Goal: Task Accomplishment & Management: Manage account settings

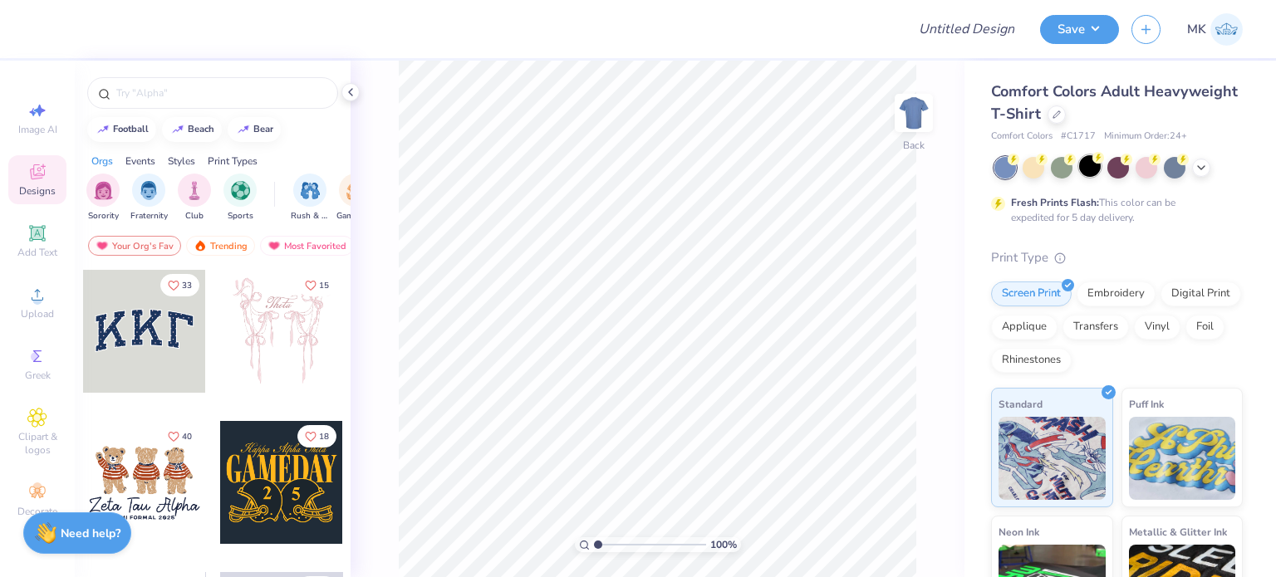
click at [1080, 168] on div at bounding box center [1090, 166] width 22 height 22
click at [35, 130] on span "Image AI" at bounding box center [37, 129] width 39 height 13
select select "4"
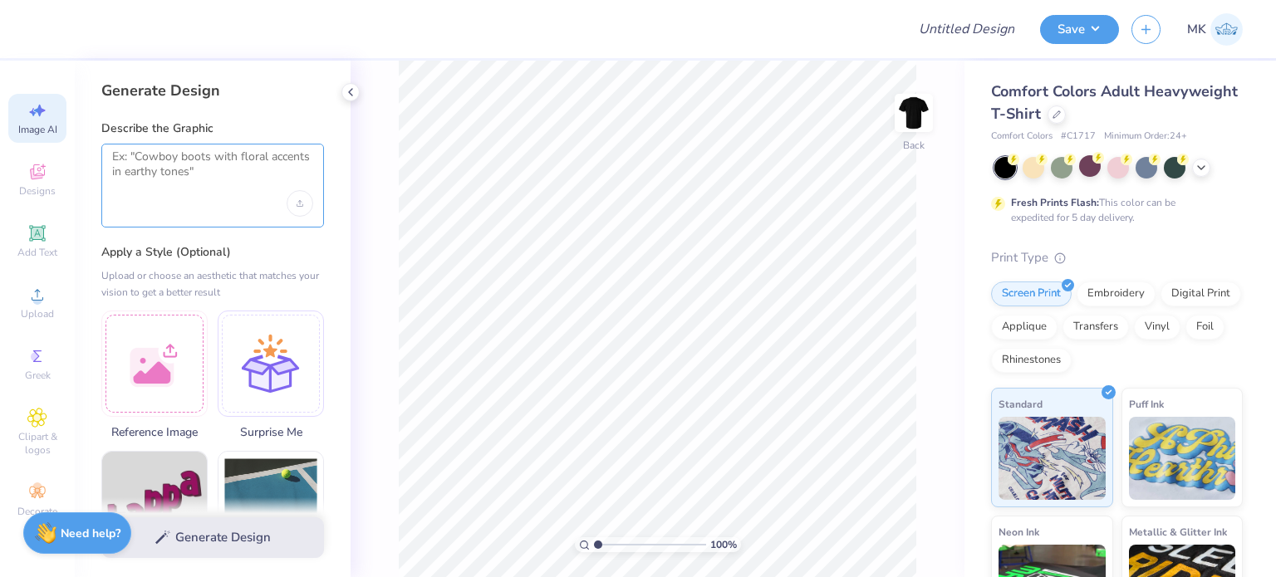
click at [167, 177] on textarea at bounding box center [212, 171] width 201 height 42
paste textarea "Phi Kappa Theta"
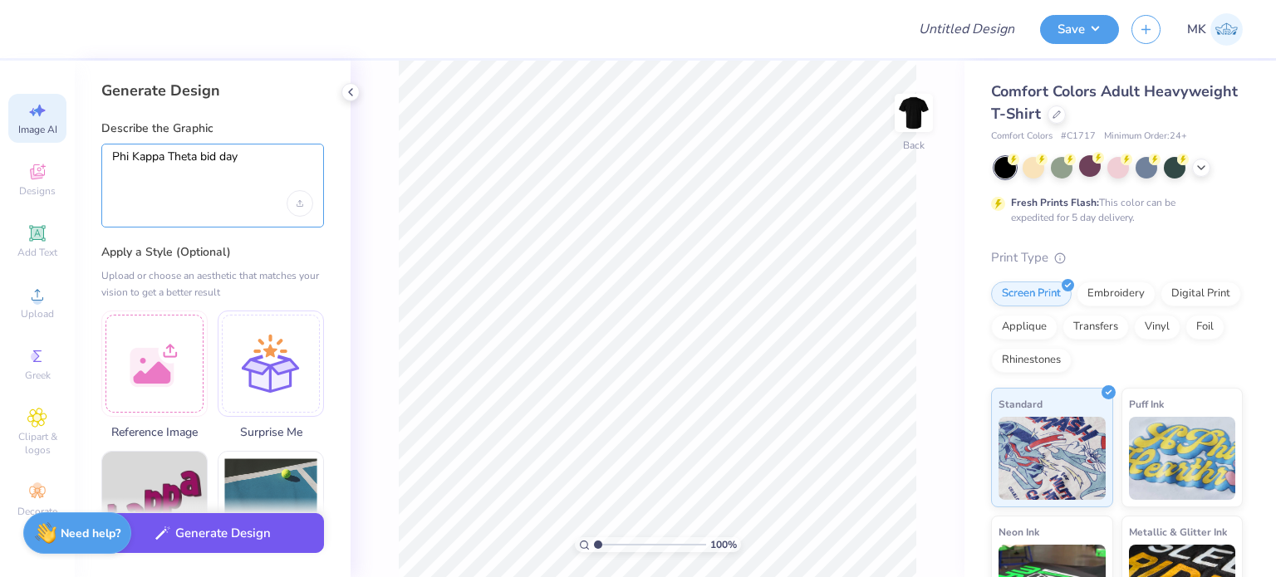
type textarea "Phi Kappa Theta bid day"
click at [213, 541] on button "Generate Design" at bounding box center [212, 533] width 223 height 41
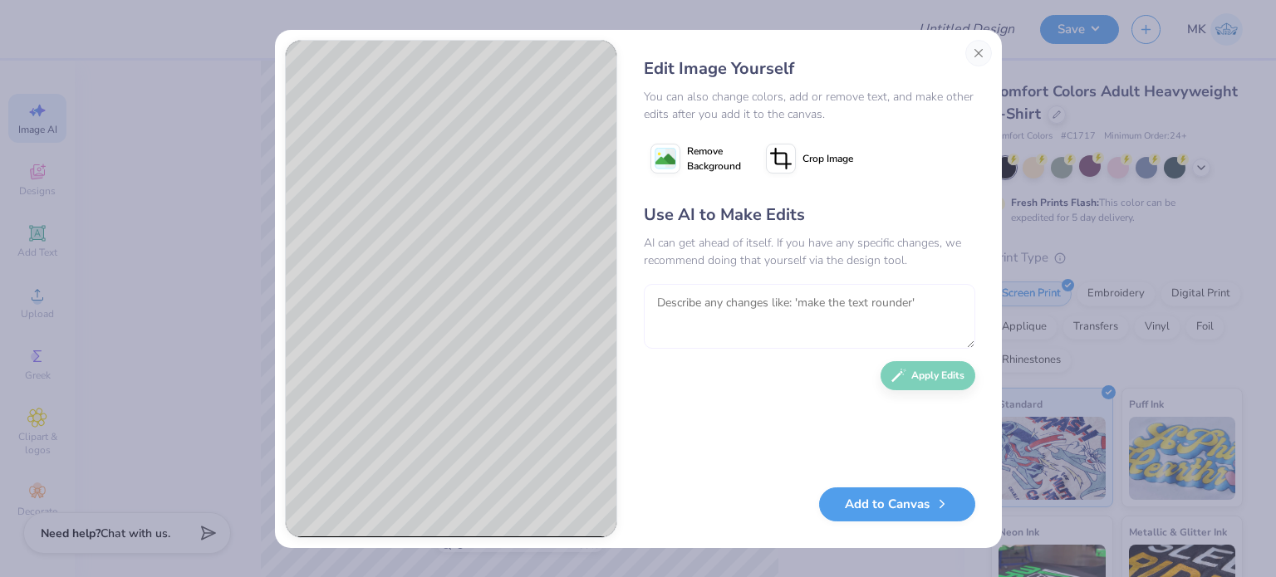
click at [751, 317] on textarea at bounding box center [809, 316] width 331 height 65
type textarea "add bid day"
click at [938, 375] on button "Apply Edits" at bounding box center [927, 371] width 95 height 29
click at [659, 157] on image at bounding box center [665, 160] width 20 height 20
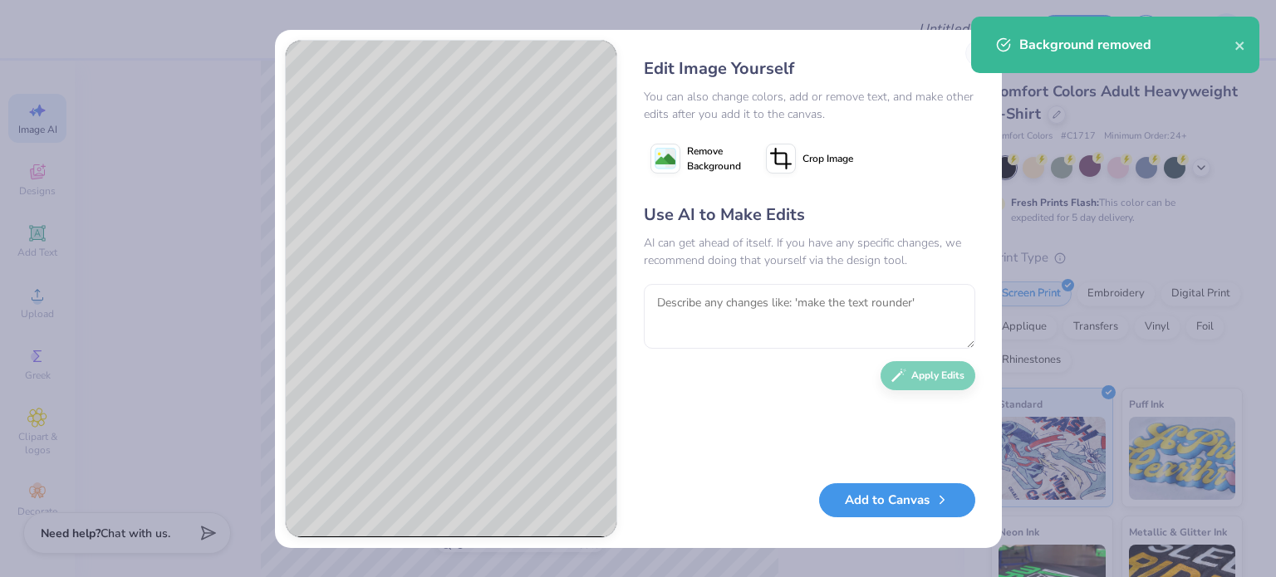
click at [878, 500] on button "Add to Canvas" at bounding box center [897, 500] width 156 height 34
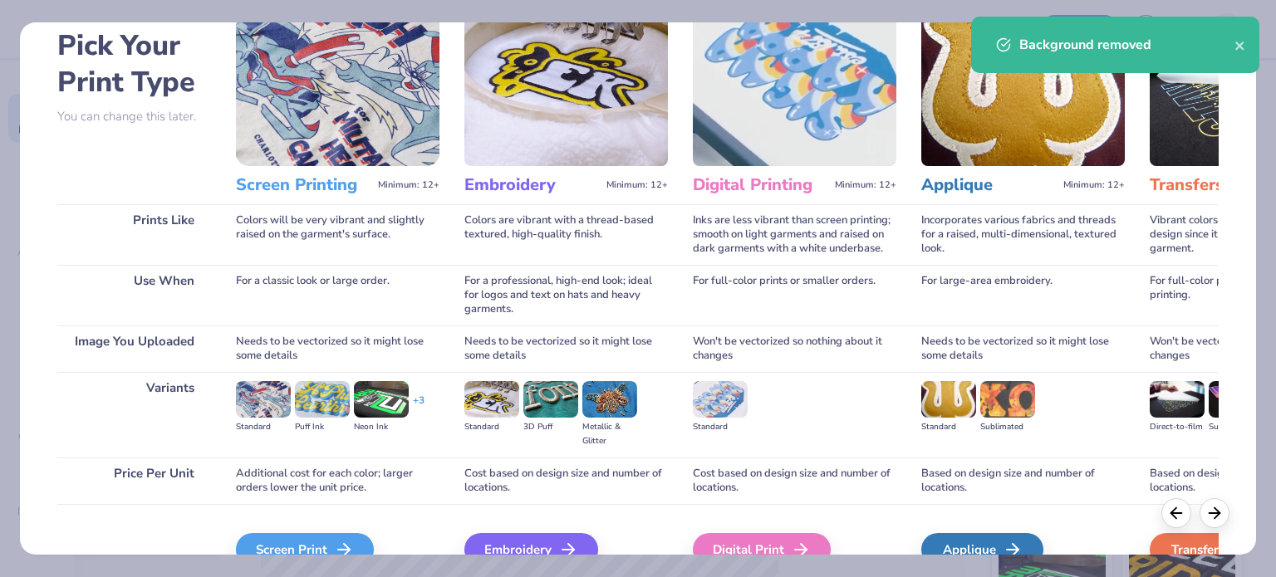
scroll to position [167, 0]
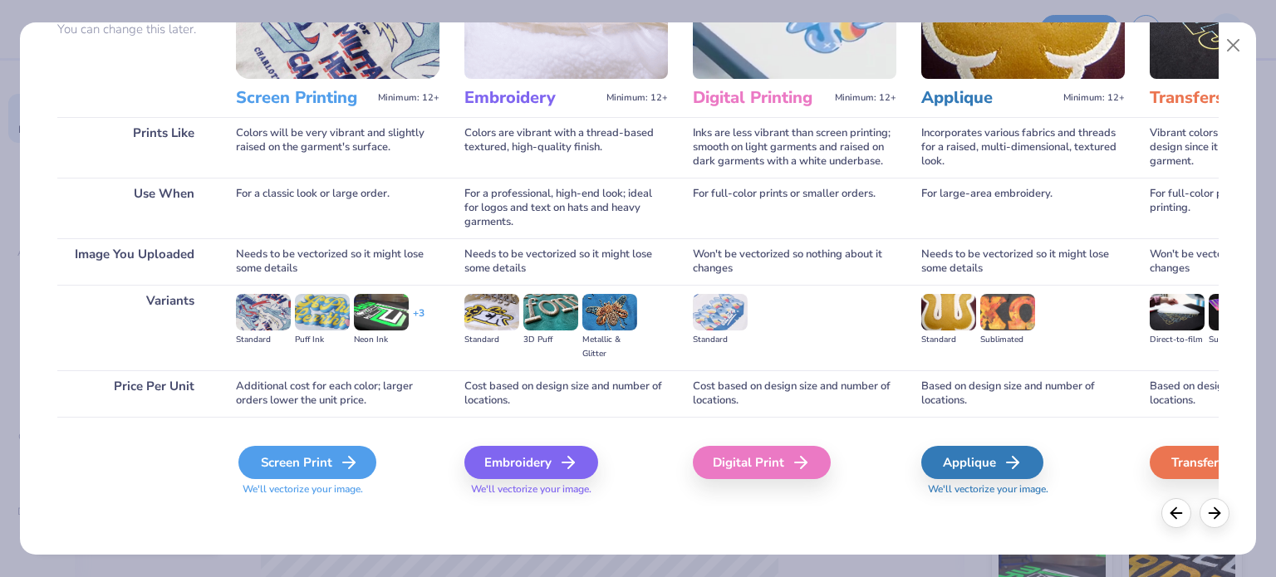
click at [315, 463] on div "Screen Print" at bounding box center [307, 462] width 138 height 33
click at [289, 461] on div "Screen Print" at bounding box center [307, 462] width 138 height 33
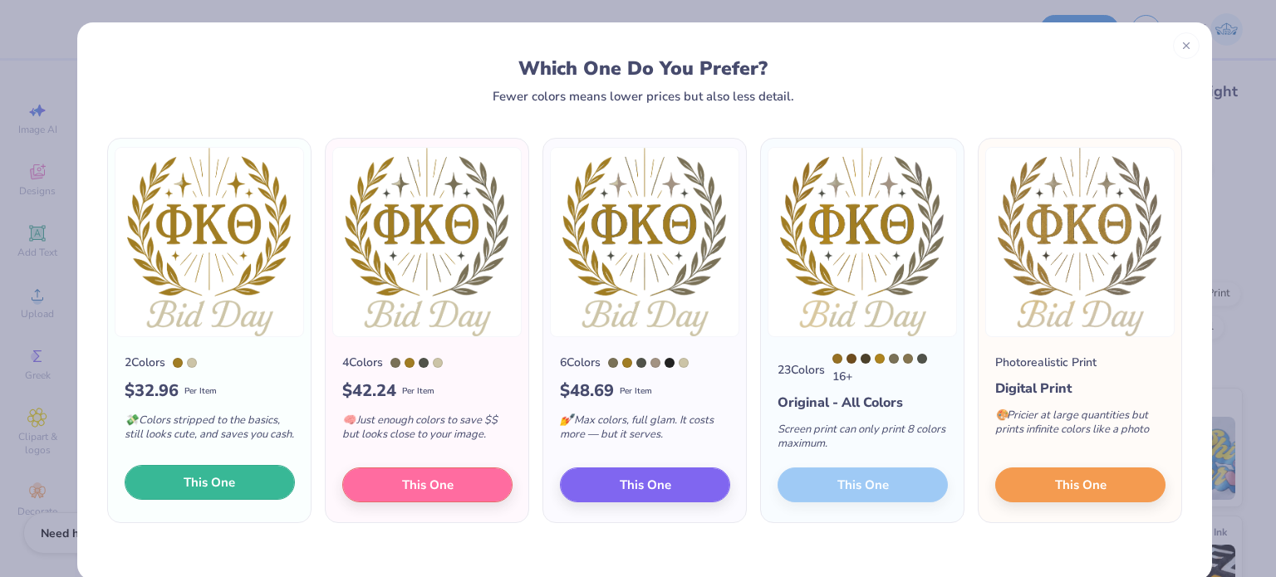
click at [184, 488] on span "This One" at bounding box center [209, 482] width 51 height 19
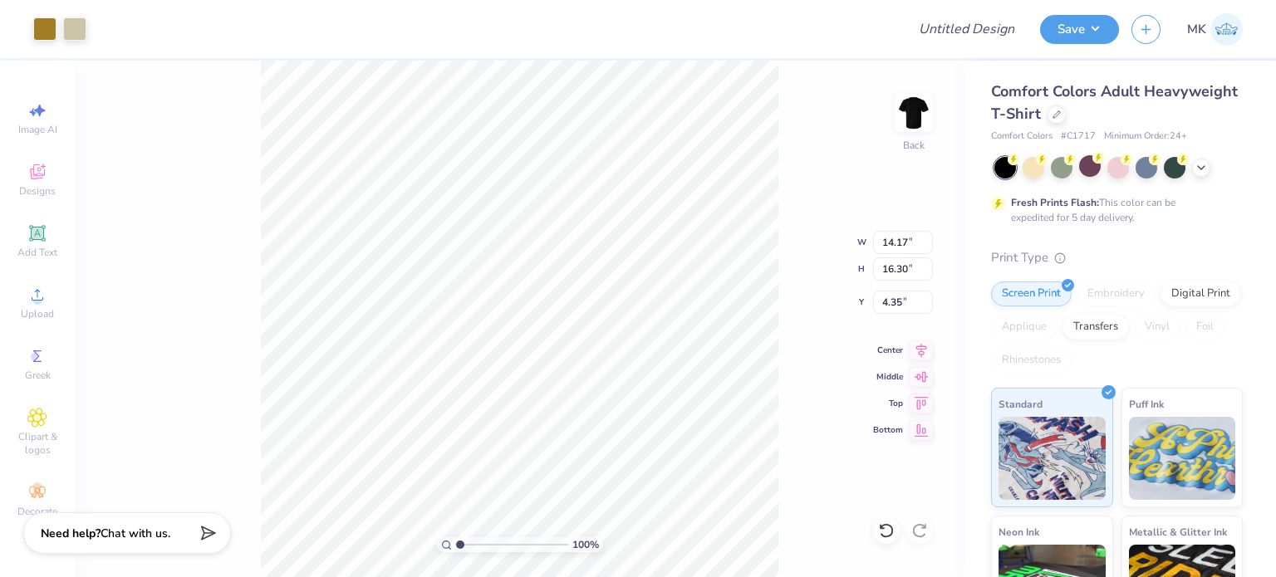
type input "8.08"
type input "9.29"
type input "4.19"
type input "3.21"
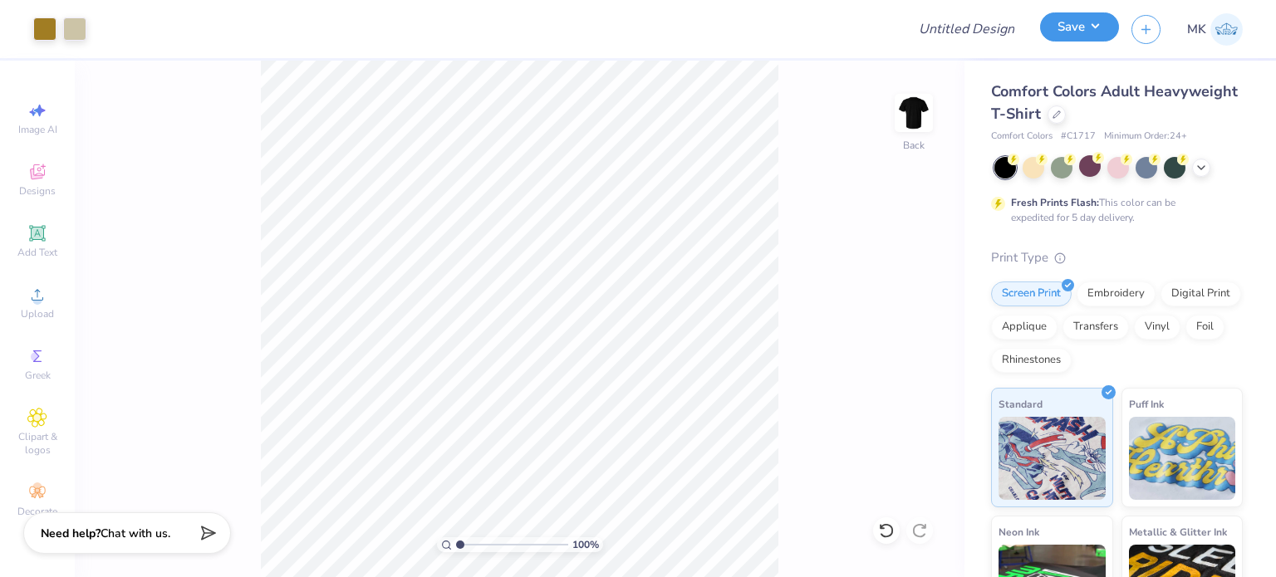
click at [1096, 35] on button "Save" at bounding box center [1079, 26] width 79 height 29
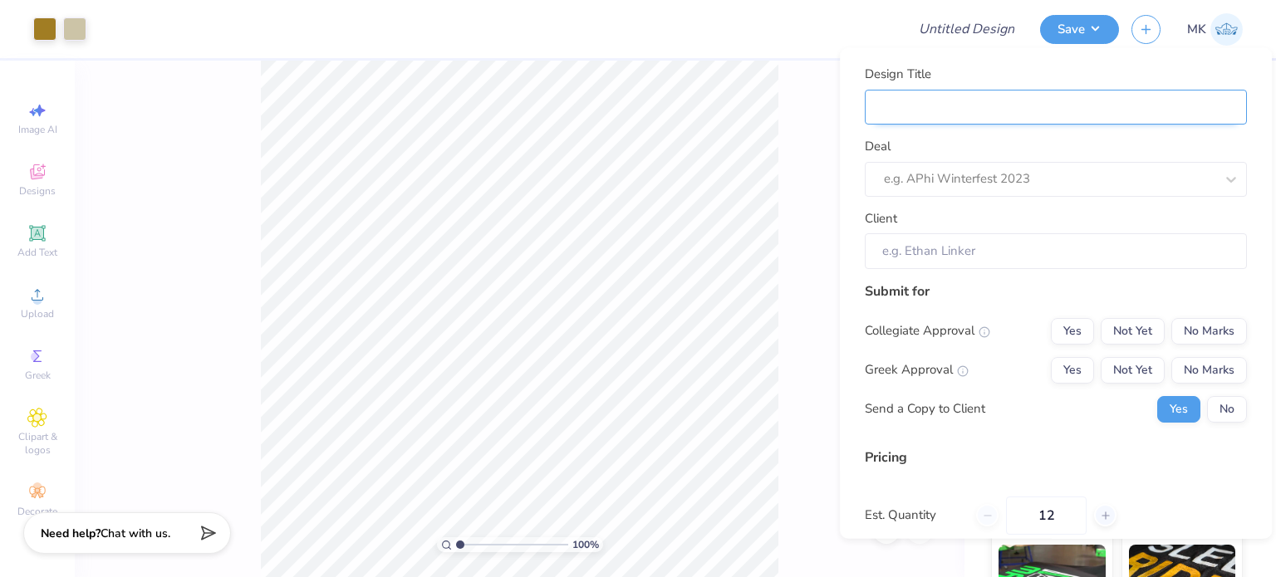
click at [991, 100] on input "Design Title" at bounding box center [1056, 107] width 382 height 36
paste input "Phi Kappa Theta"
type input "Phi Kappa Theta"
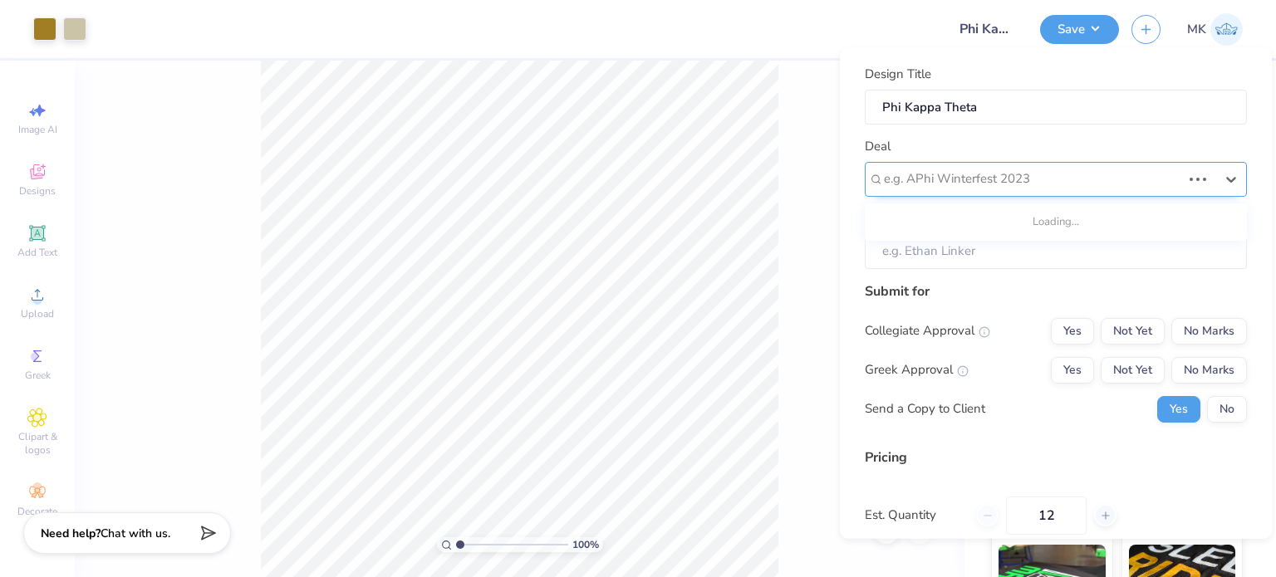
click at [960, 176] on div at bounding box center [1032, 179] width 297 height 22
paste input "Phi Kappa Theta"
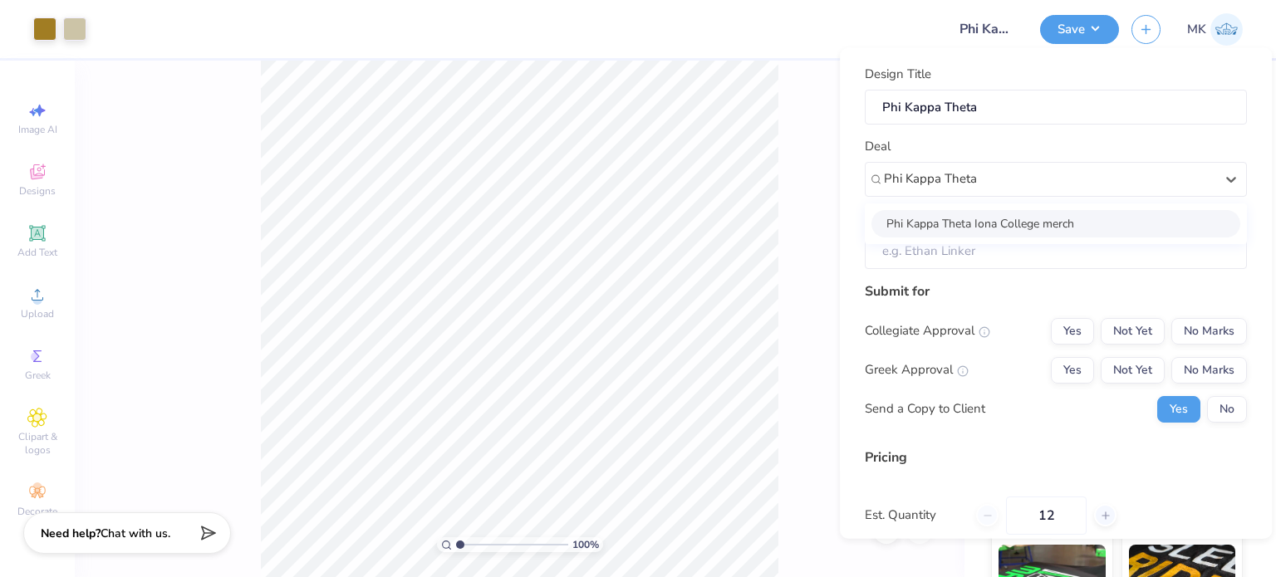
click at [977, 218] on div "Phi Kappa Theta Iona College merch" at bounding box center [1055, 222] width 369 height 27
type input "Phi Kappa Theta"
type input "[PERSON_NAME]"
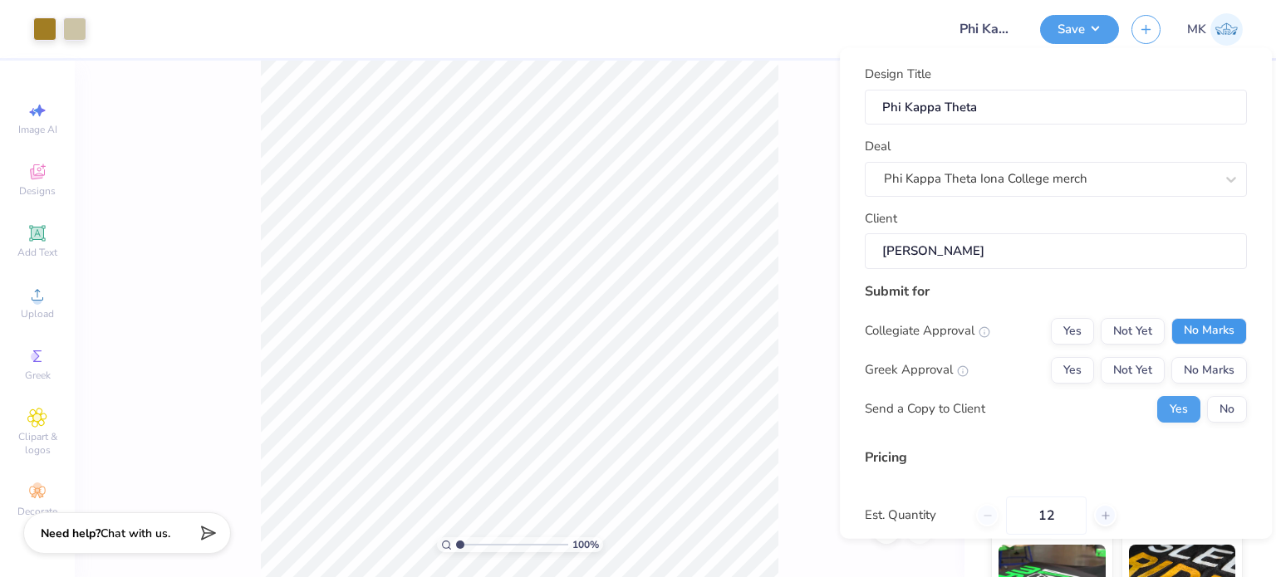
click at [1217, 335] on button "No Marks" at bounding box center [1209, 330] width 76 height 27
click at [1060, 365] on button "Yes" at bounding box center [1072, 369] width 43 height 27
click at [1224, 411] on button "No" at bounding box center [1227, 408] width 40 height 27
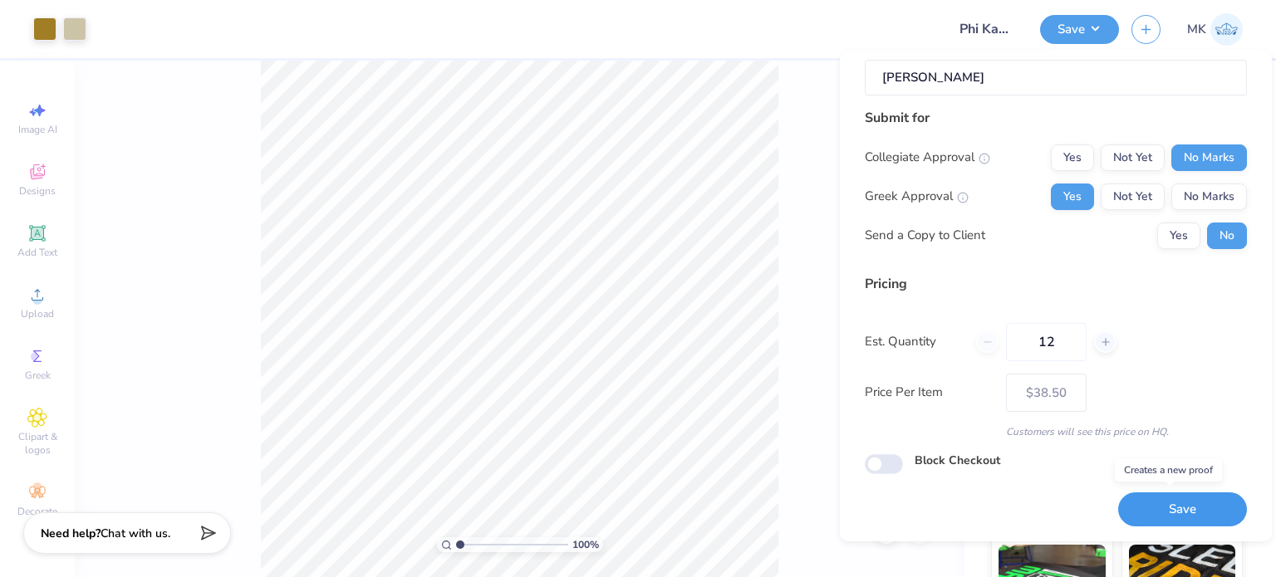
click at [1191, 512] on button "Save" at bounding box center [1182, 510] width 129 height 34
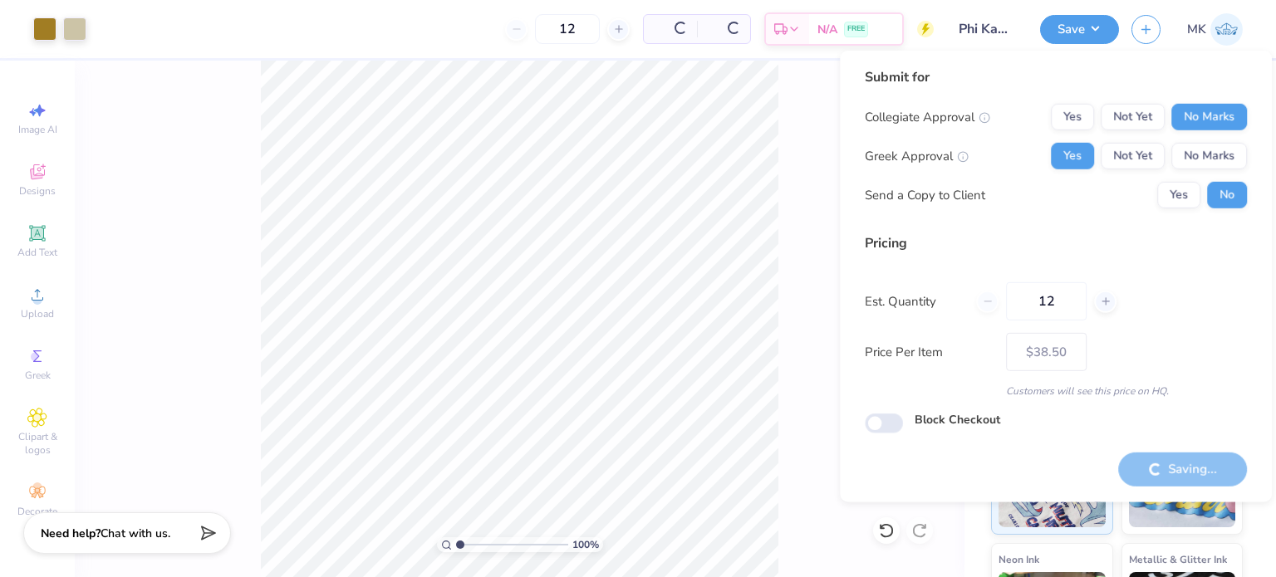
type input "– –"
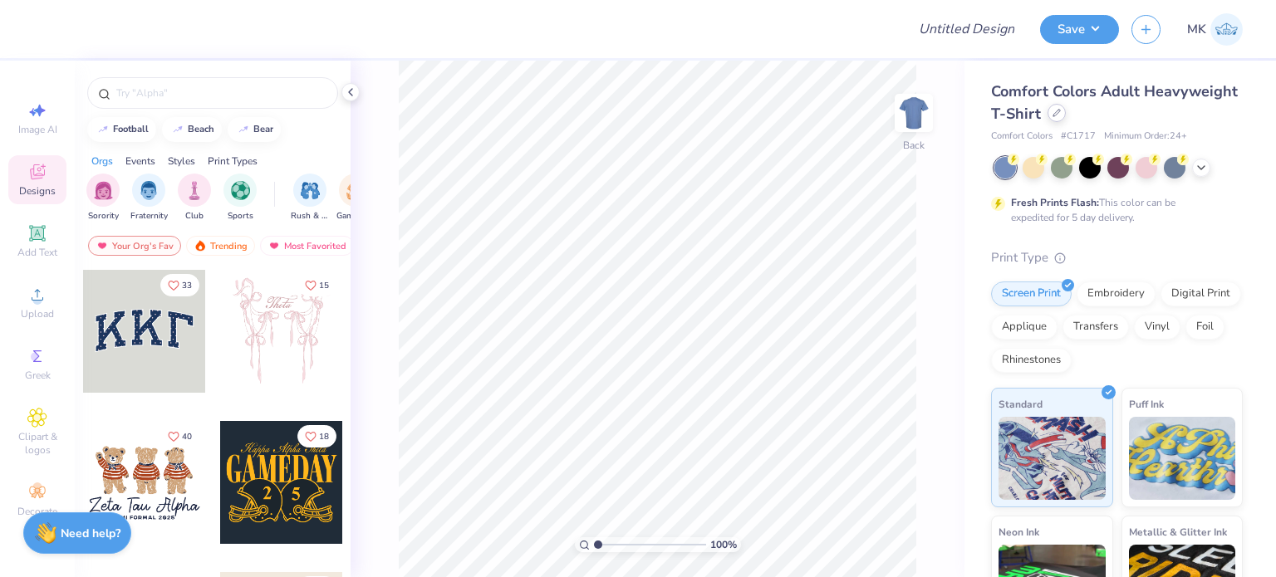
click at [1066, 119] on div at bounding box center [1056, 113] width 18 height 18
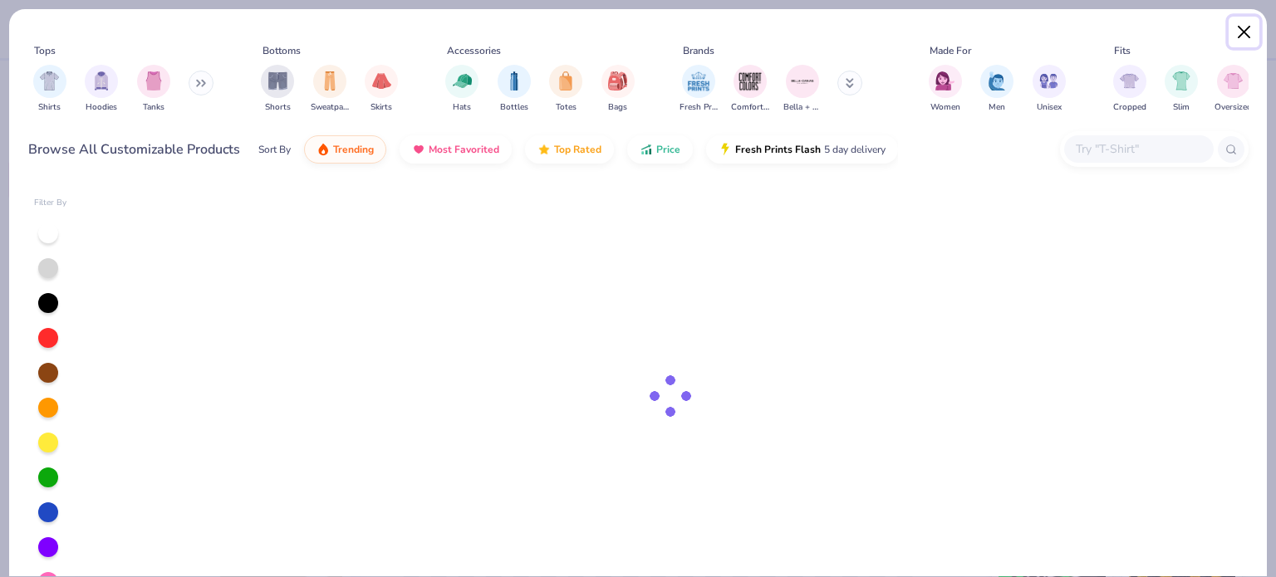
click at [1245, 33] on button "Close" at bounding box center [1244, 33] width 32 height 32
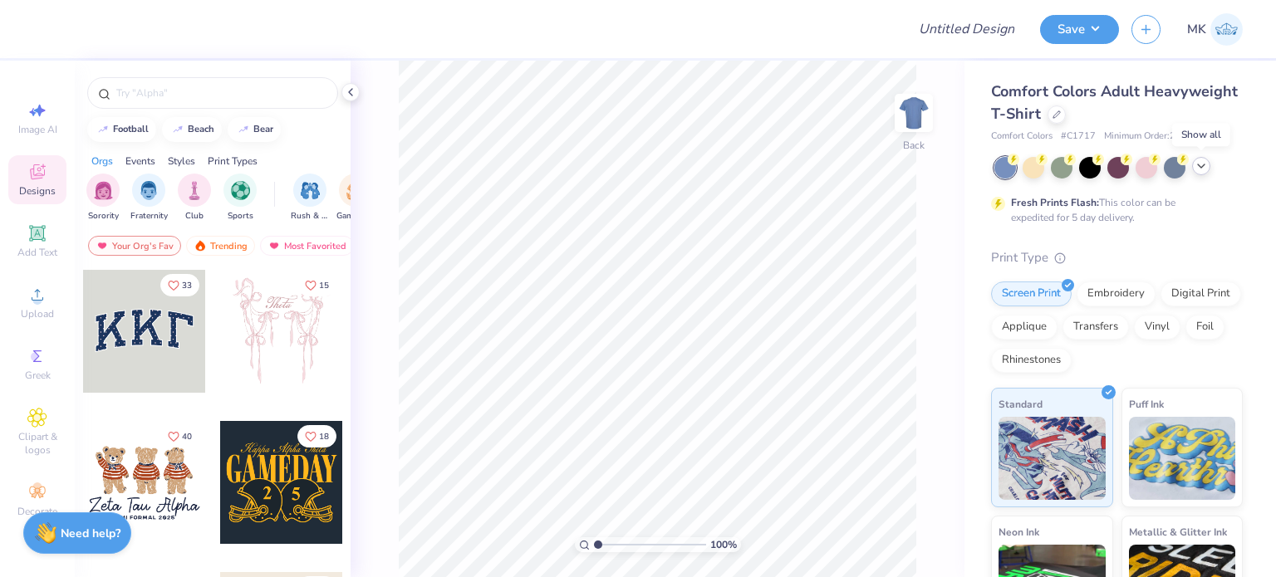
click at [1202, 166] on polyline at bounding box center [1201, 165] width 7 height 3
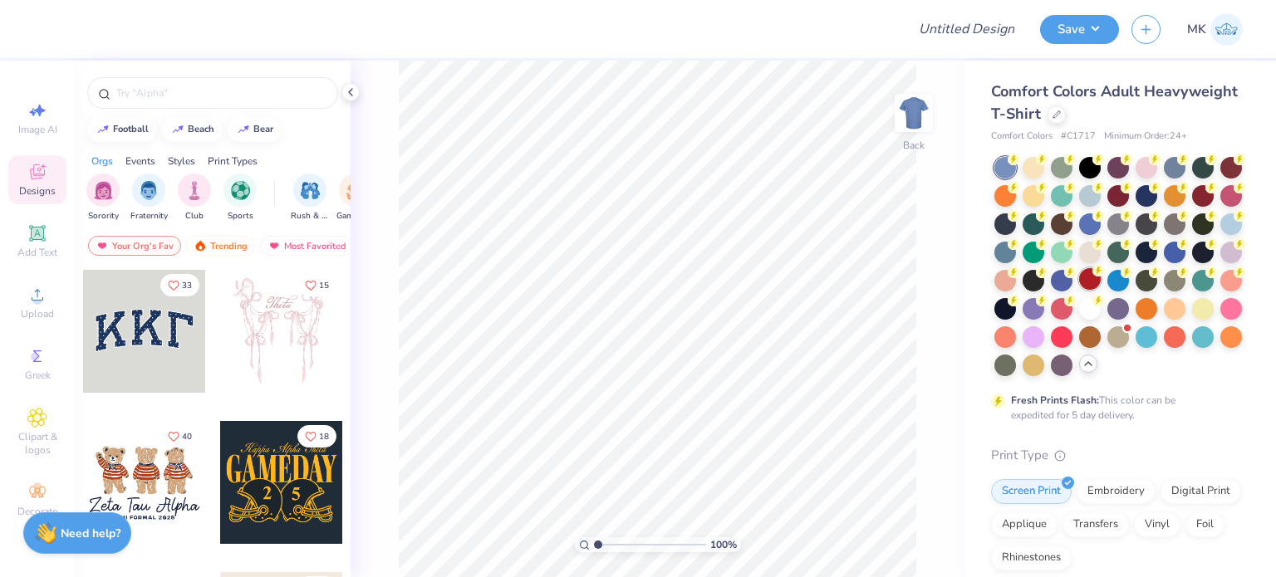
click at [1100, 275] on div at bounding box center [1090, 279] width 22 height 22
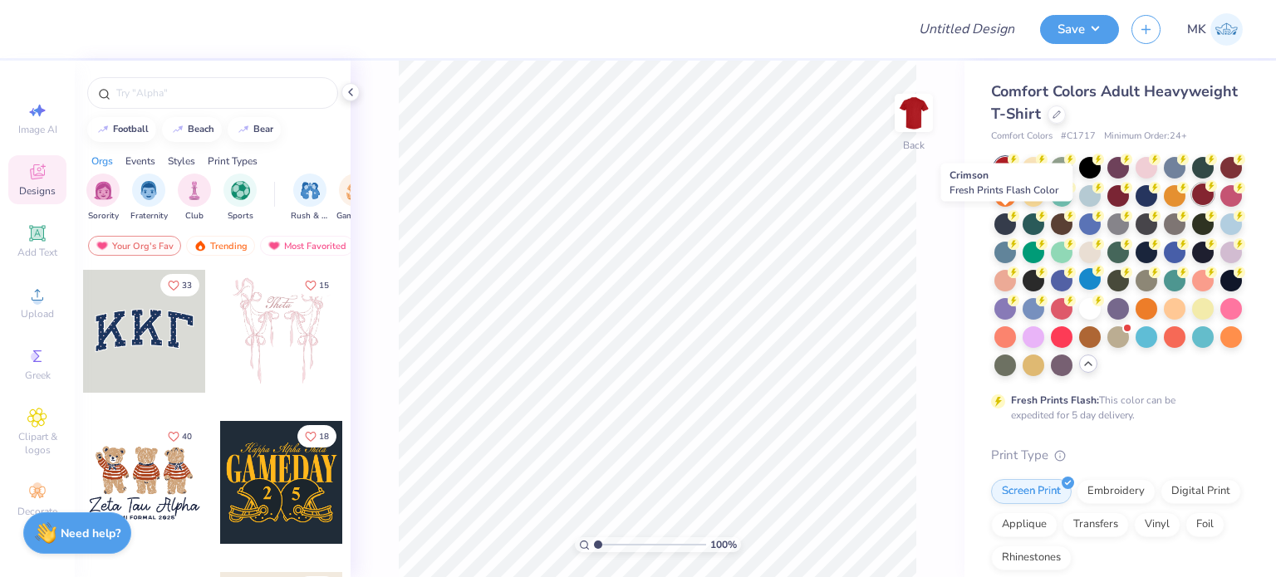
click at [1192, 205] on div at bounding box center [1203, 195] width 22 height 22
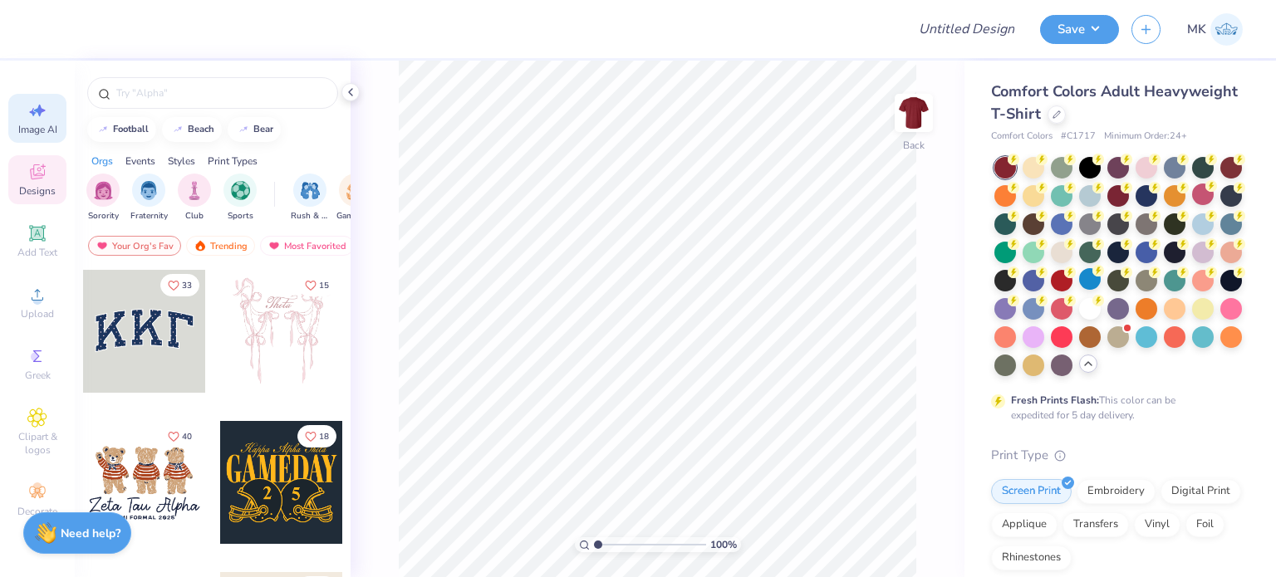
click at [37, 109] on icon at bounding box center [40, 111] width 12 height 12
select select "4"
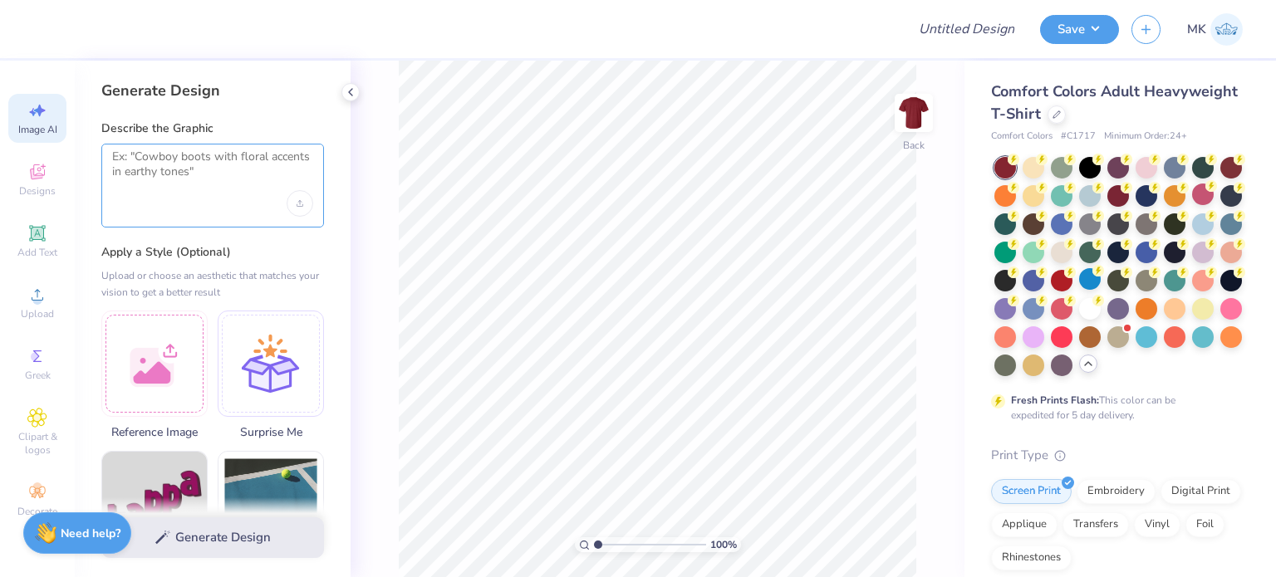
click at [183, 183] on textarea at bounding box center [212, 171] width 201 height 42
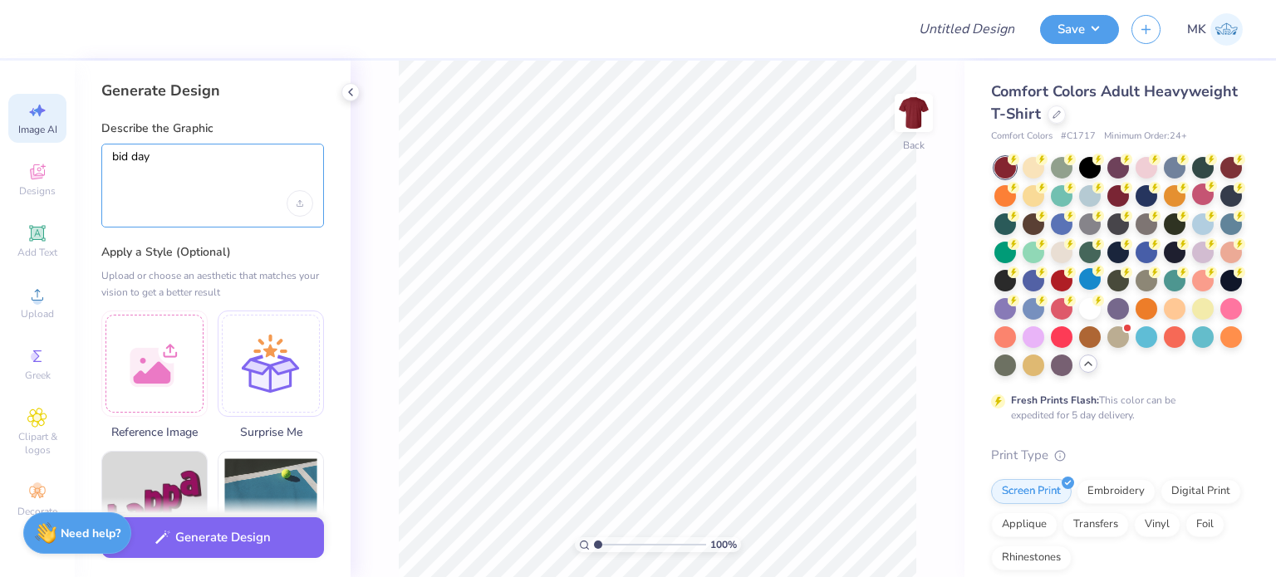
paste textarea "Phi Kappa Theta"
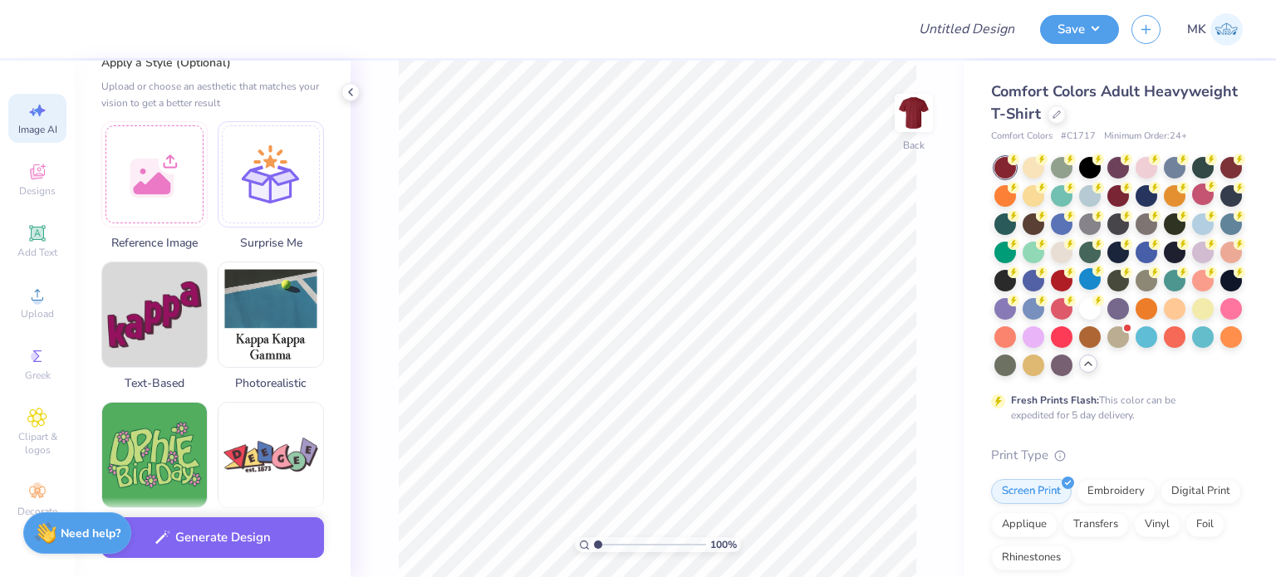
scroll to position [332, 0]
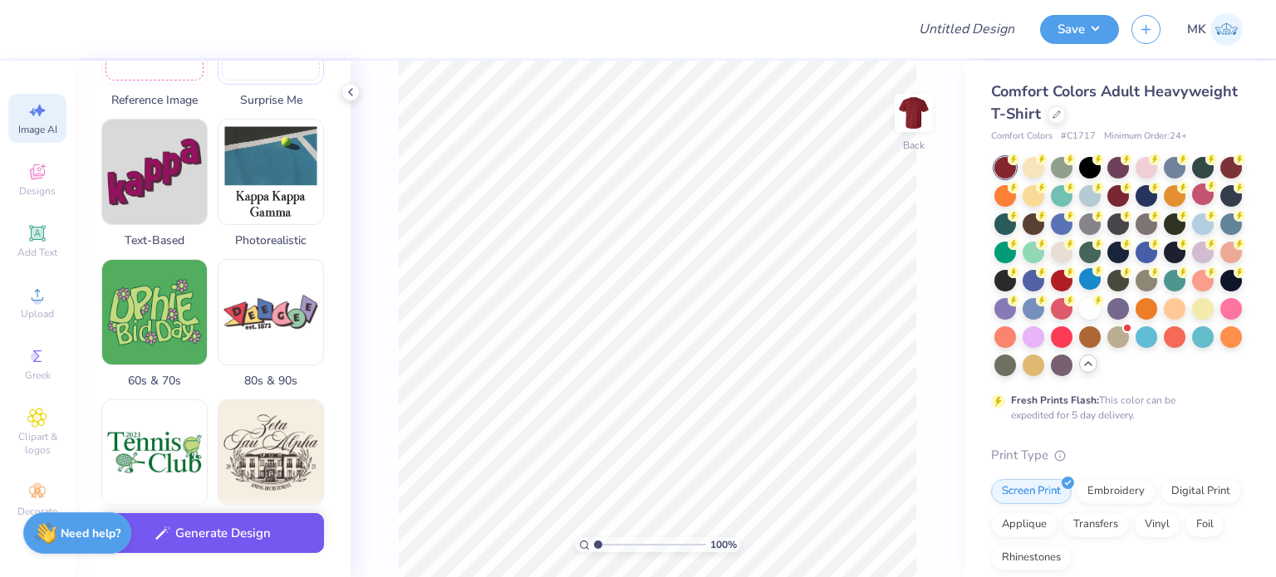
type textarea "bid day Phi Kappa Theta"
click at [190, 540] on button "Generate Design" at bounding box center [212, 533] width 223 height 41
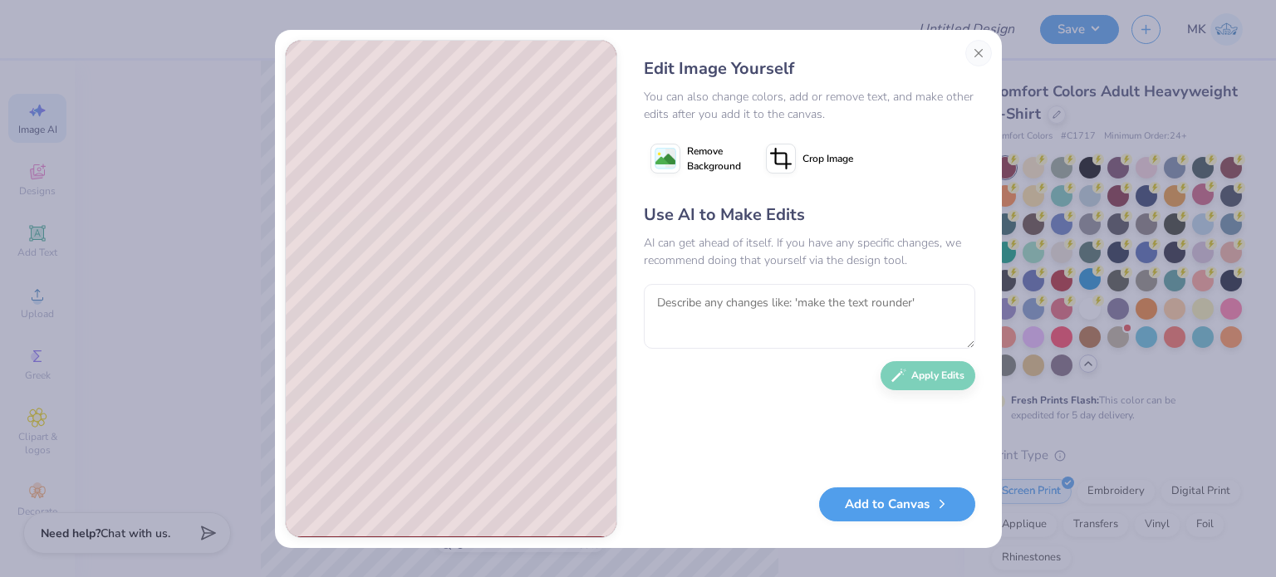
click at [671, 162] on image at bounding box center [665, 160] width 20 height 20
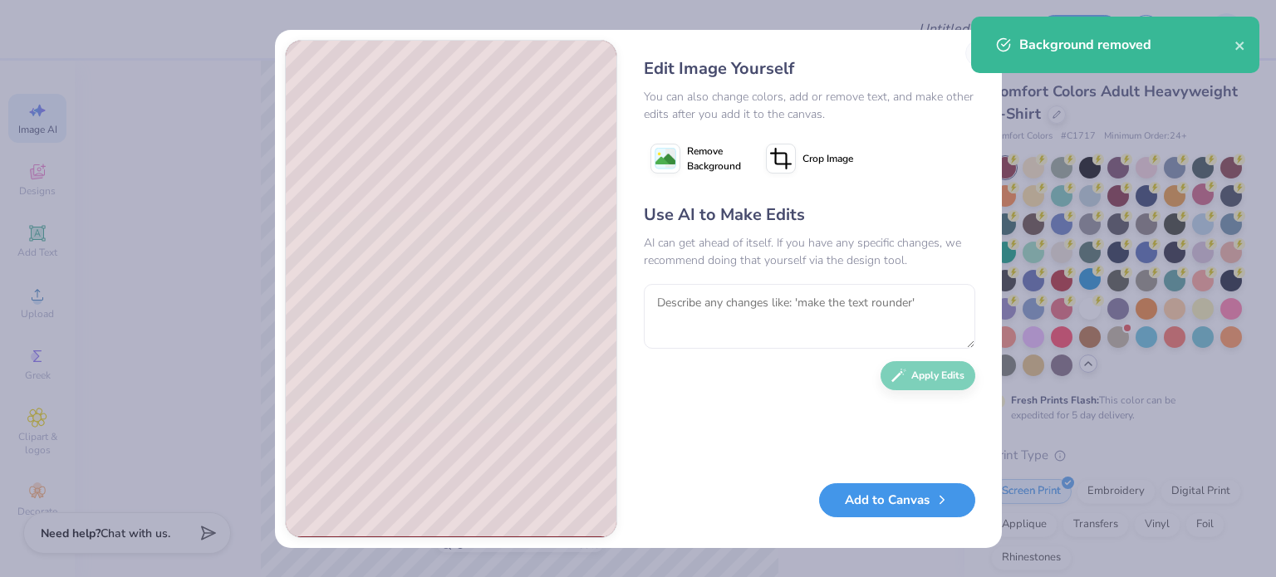
click at [884, 499] on button "Add to Canvas" at bounding box center [897, 500] width 156 height 34
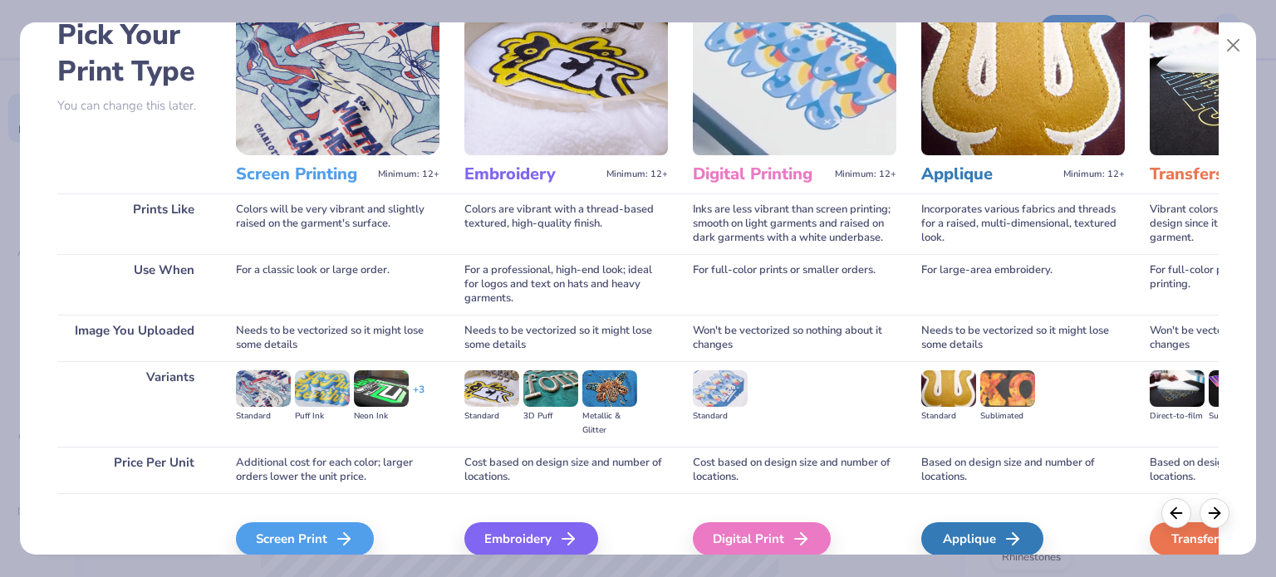
scroll to position [167, 0]
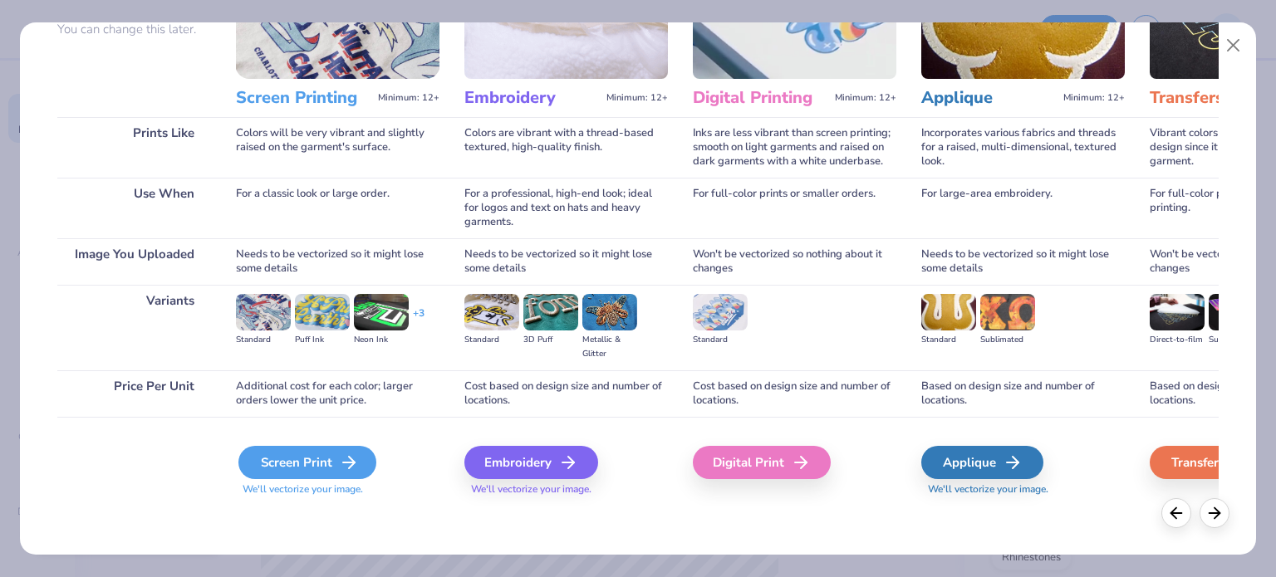
click at [336, 473] on div "Screen Print" at bounding box center [307, 462] width 138 height 33
click at [330, 462] on div "Screen Print" at bounding box center [307, 462] width 138 height 33
click at [296, 469] on div "Screen Print" at bounding box center [307, 462] width 138 height 33
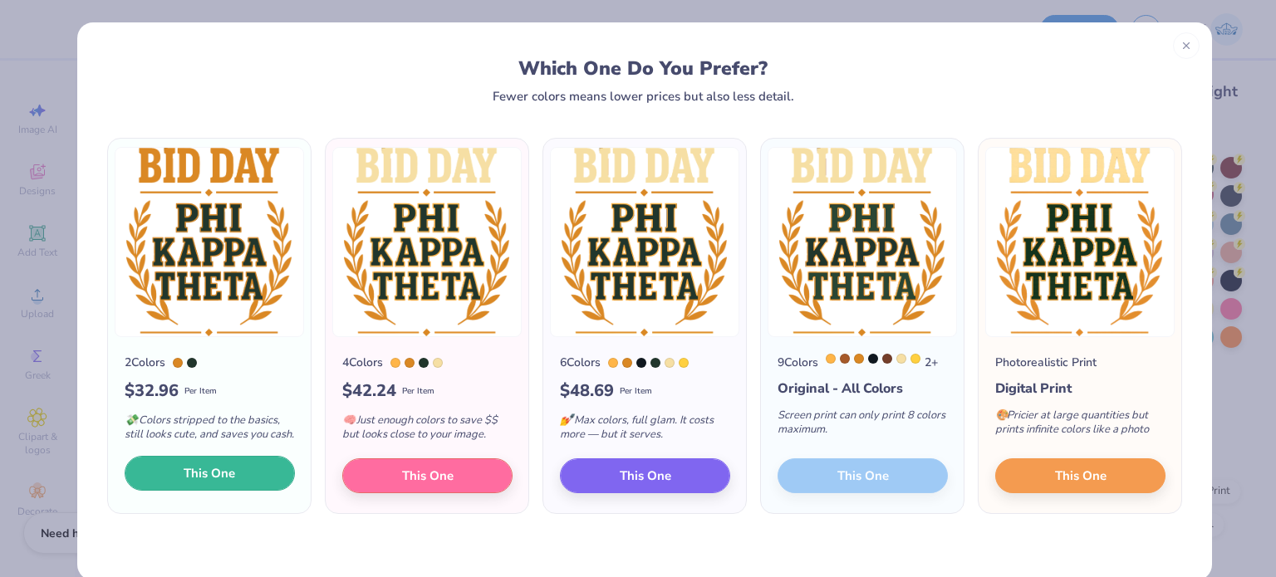
click at [199, 481] on span "This One" at bounding box center [209, 473] width 51 height 19
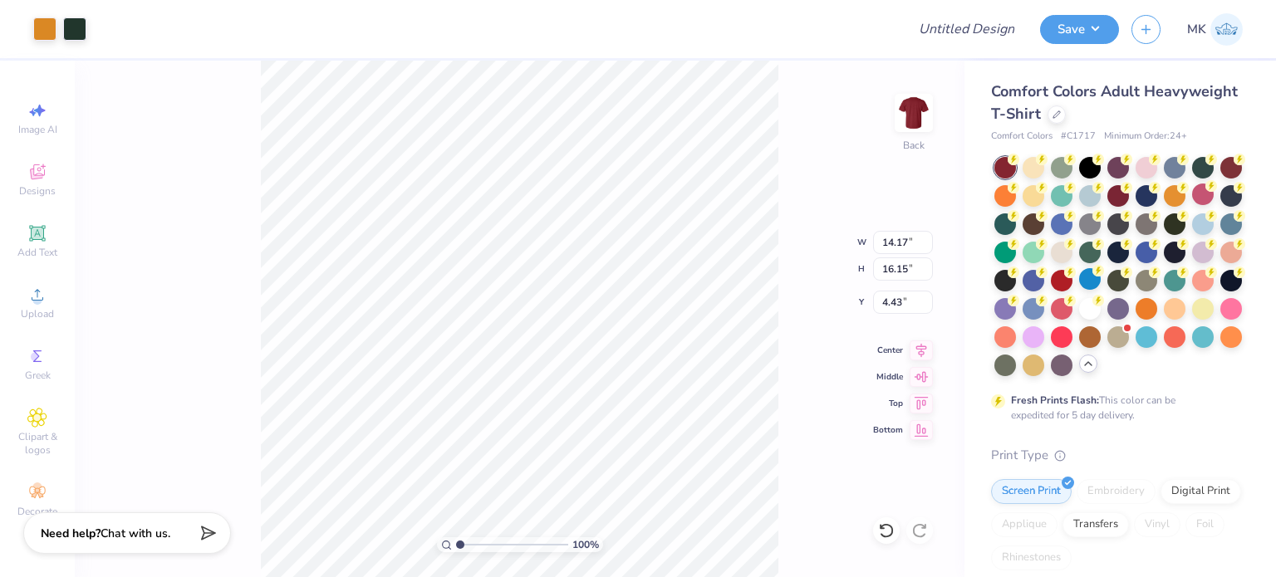
type input "9.14"
type input "10.42"
type input "4.70"
click at [1106, 32] on button "Save" at bounding box center [1079, 26] width 79 height 29
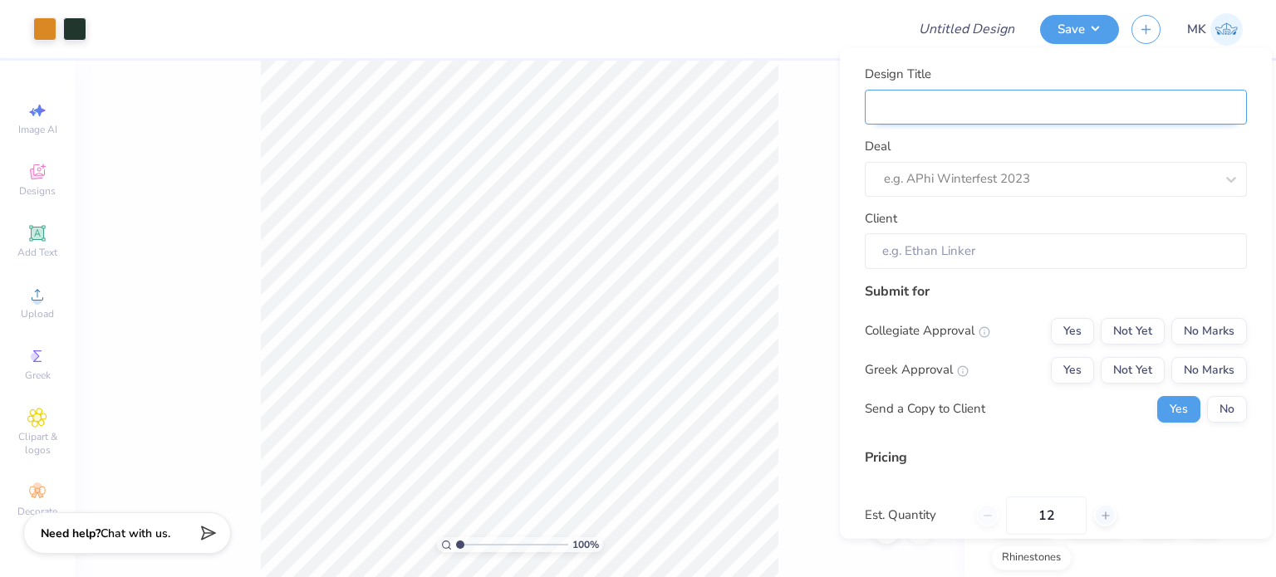
click at [1032, 116] on input "Design Title" at bounding box center [1056, 107] width 382 height 36
paste input "Phi Kappa Theta"
type input "Phi Kappa Theta"
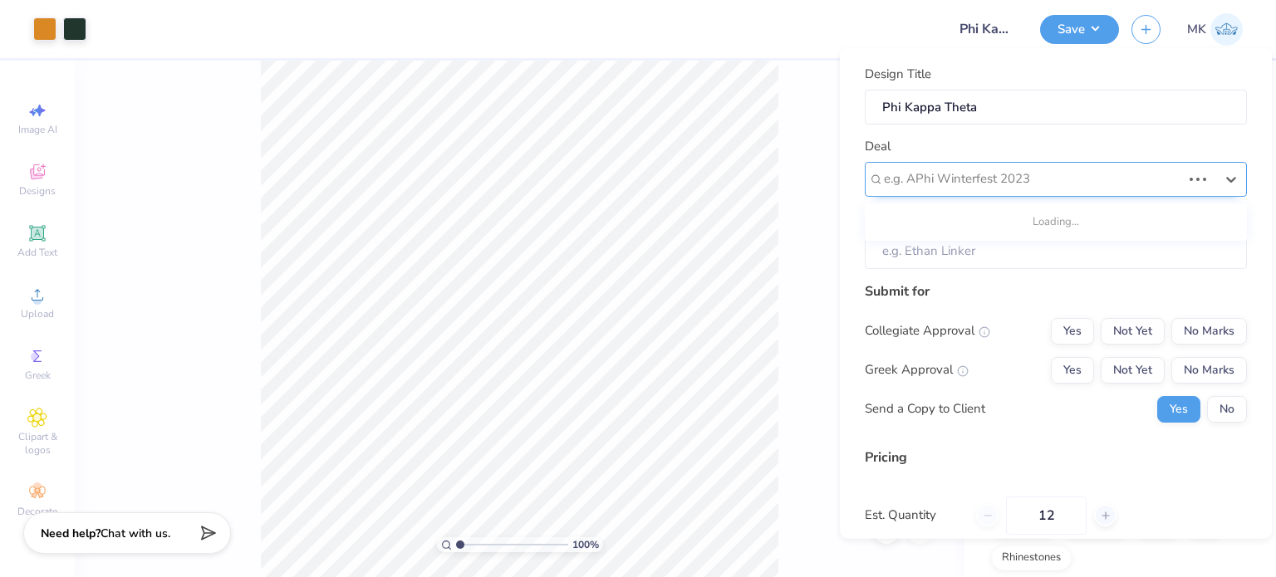
click at [991, 183] on div at bounding box center [1032, 179] width 297 height 22
paste input "Phi Kappa Theta"
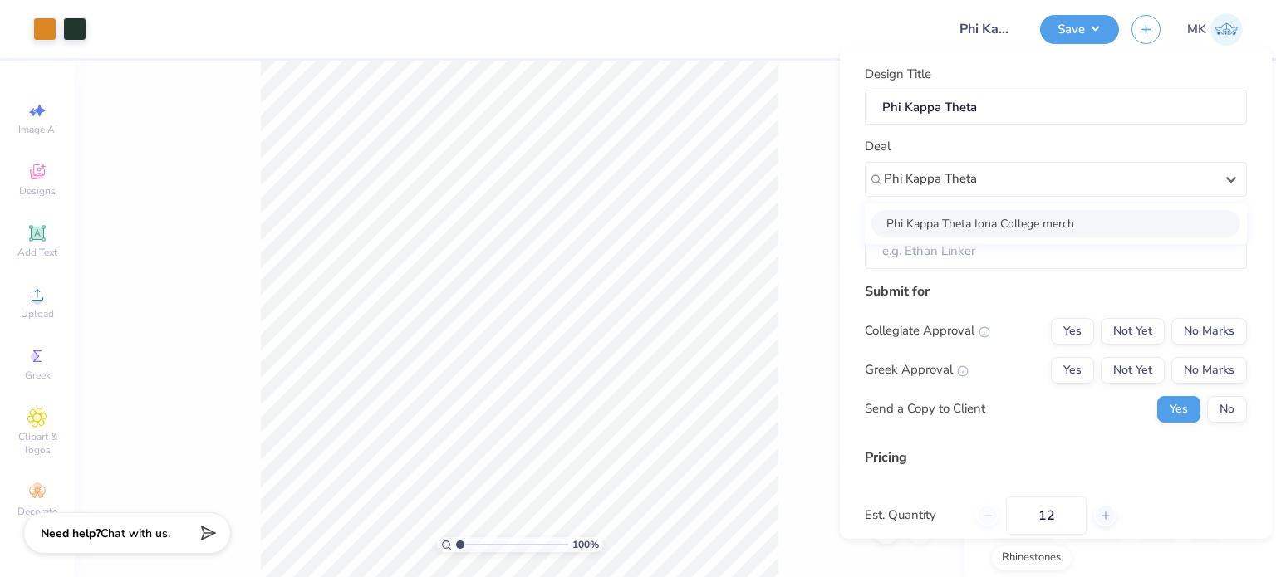
click at [1002, 228] on div "Phi Kappa Theta Iona College merch" at bounding box center [1055, 222] width 369 height 27
type input "Phi Kappa Theta"
type input "[PERSON_NAME]"
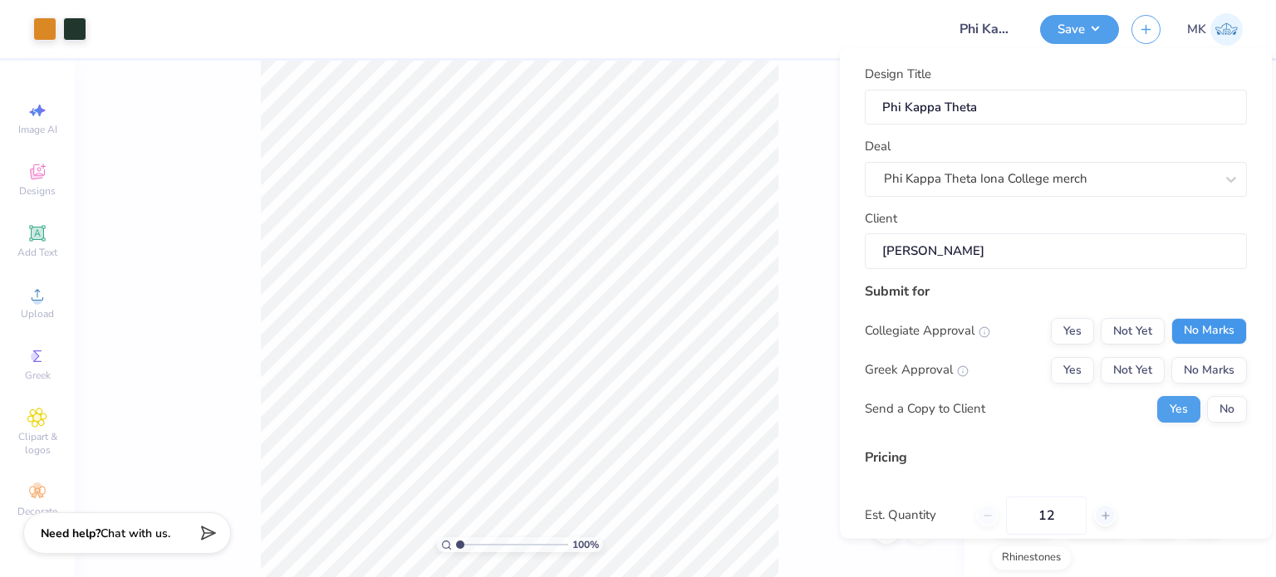
click at [1192, 328] on button "No Marks" at bounding box center [1209, 330] width 76 height 27
click at [1058, 365] on button "Yes" at bounding box center [1072, 369] width 43 height 27
click at [1211, 410] on button "No" at bounding box center [1227, 408] width 40 height 27
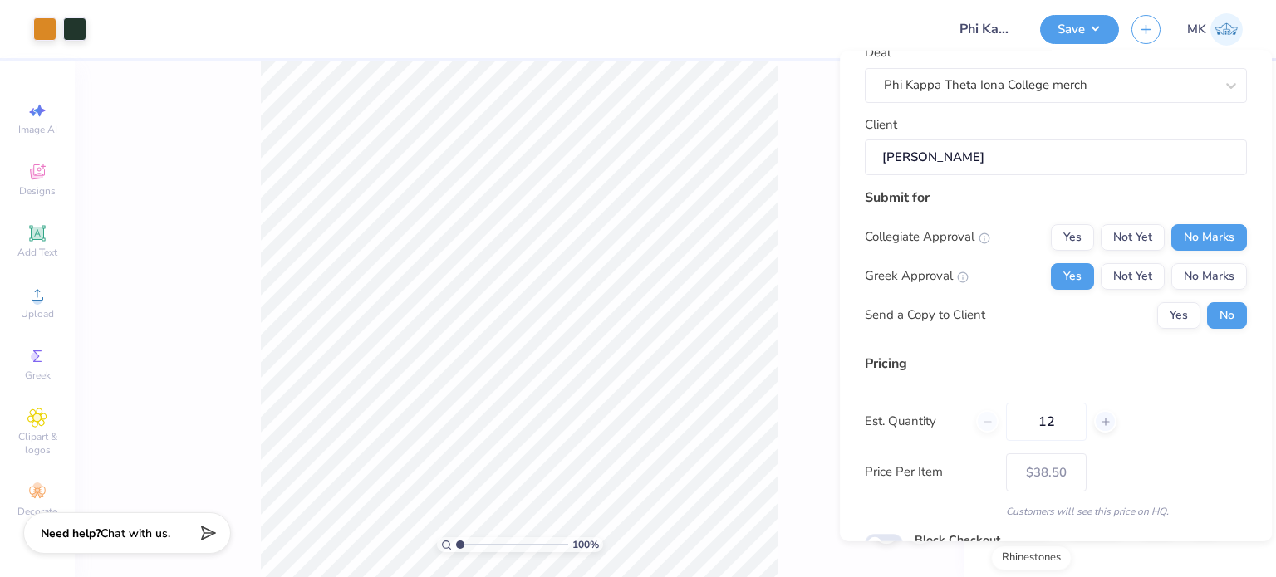
scroll to position [176, 0]
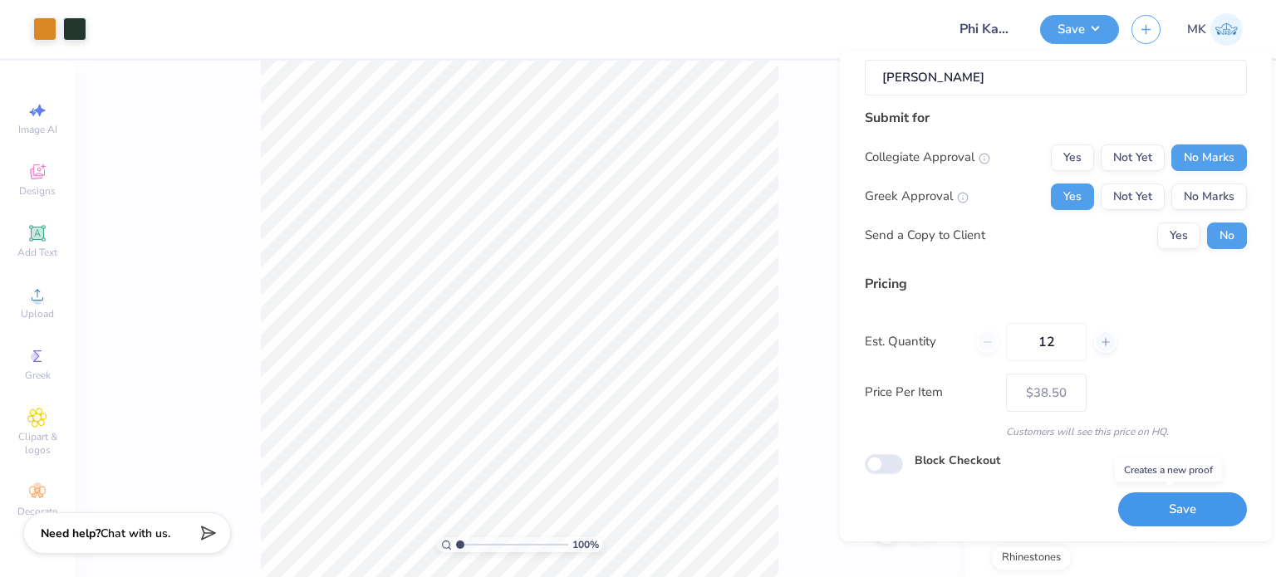
click at [1146, 502] on button "Save" at bounding box center [1182, 510] width 129 height 34
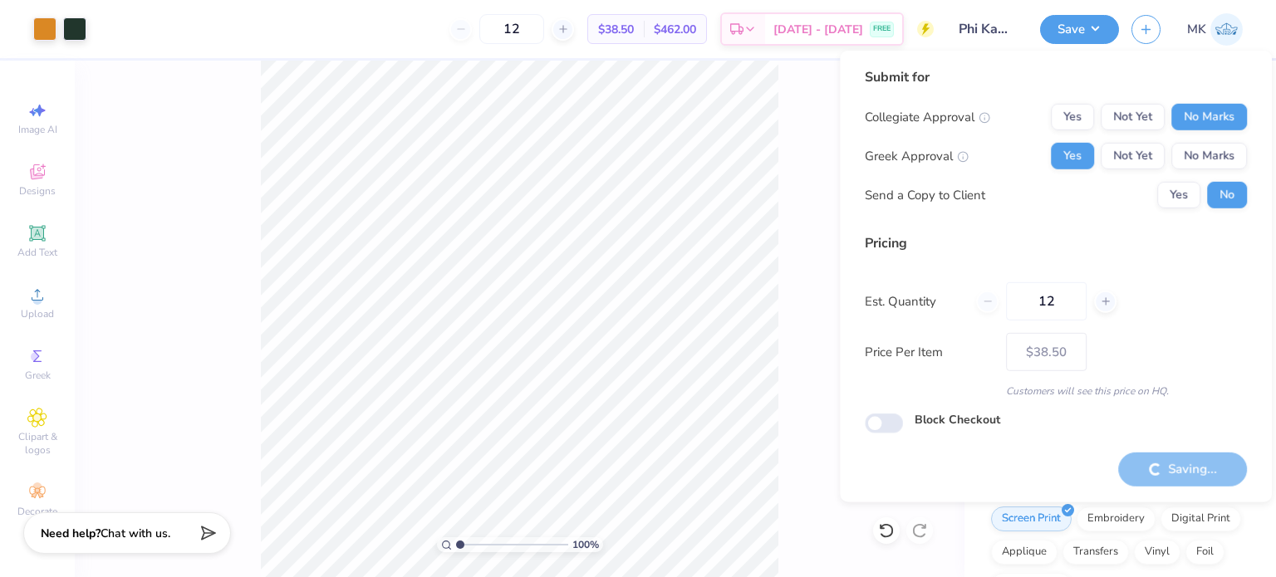
type input "– –"
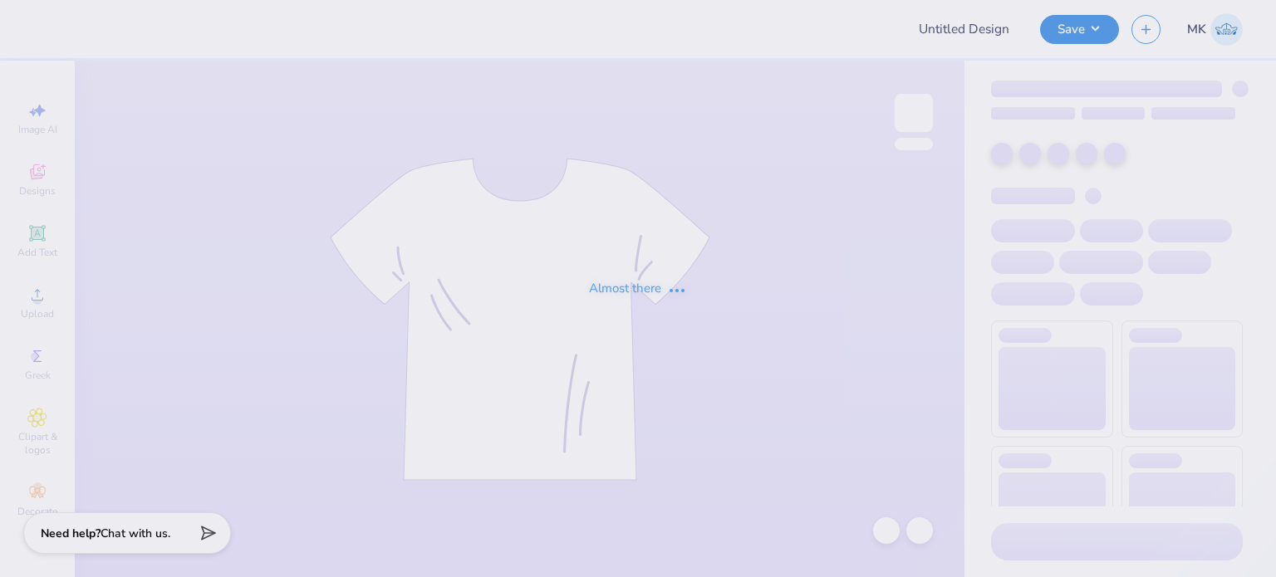
type input "Rylie Hancock : University of Tulsa"
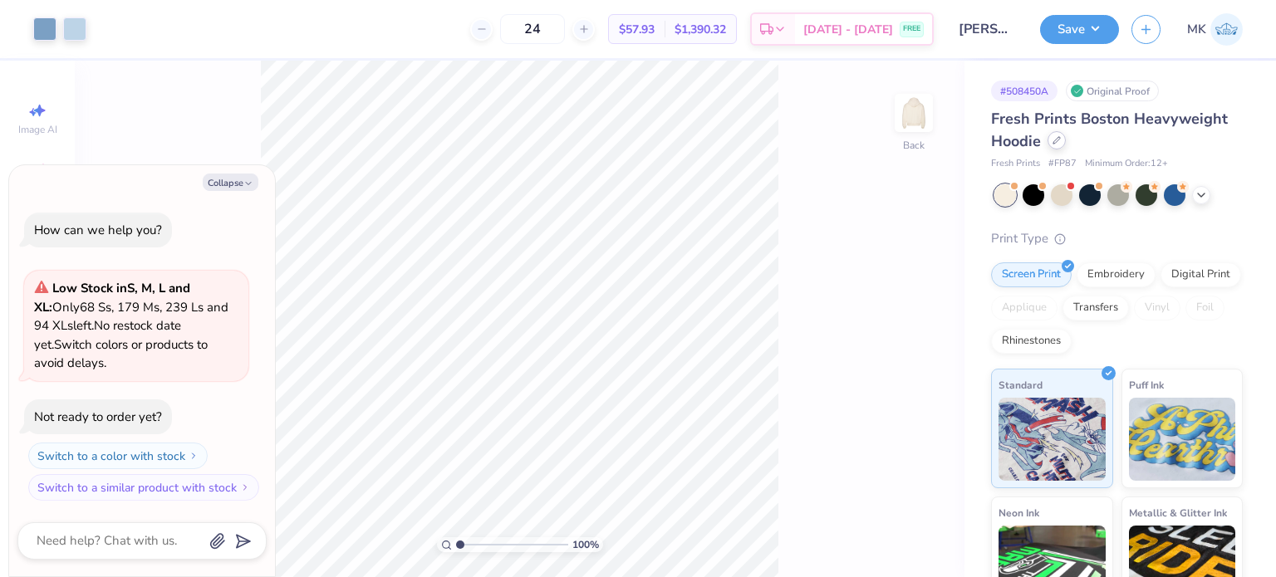
click at [1055, 145] on div at bounding box center [1056, 140] width 18 height 18
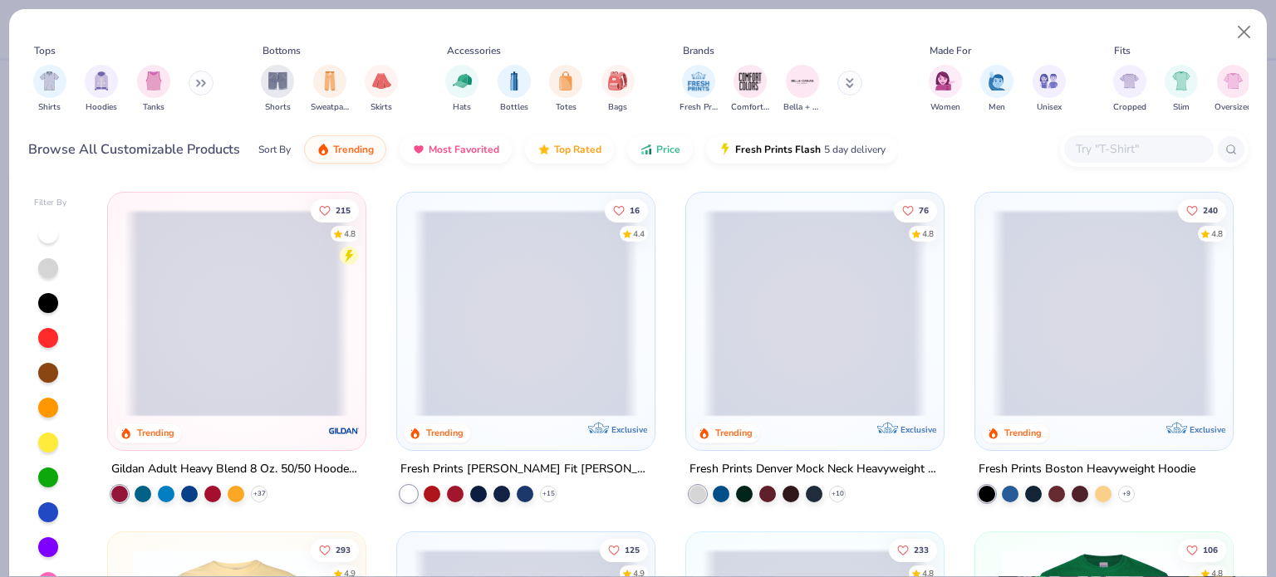
click at [205, 84] on icon at bounding box center [204, 84] width 2 height 6
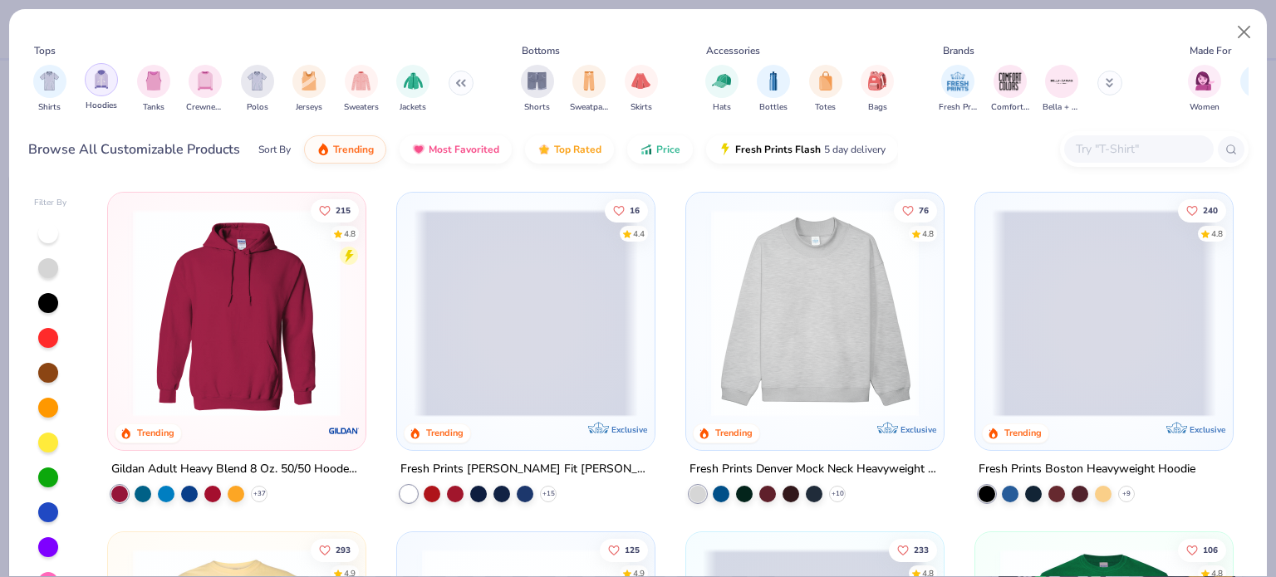
click at [107, 86] on img "filter for Hoodies" at bounding box center [101, 79] width 18 height 19
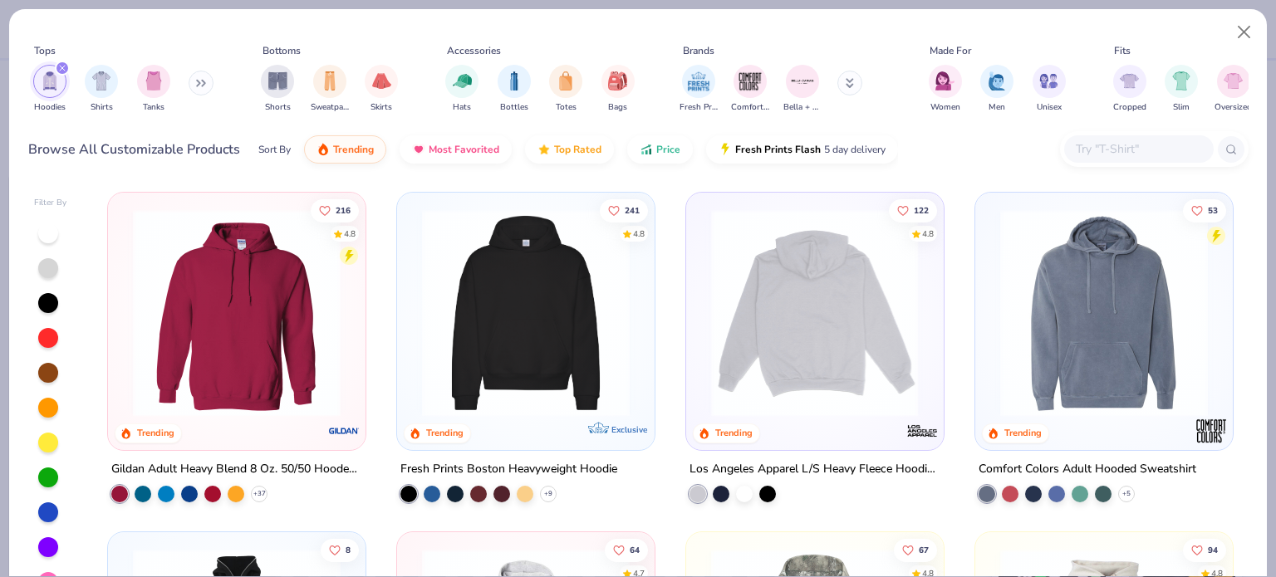
click at [302, 334] on img at bounding box center [237, 313] width 224 height 208
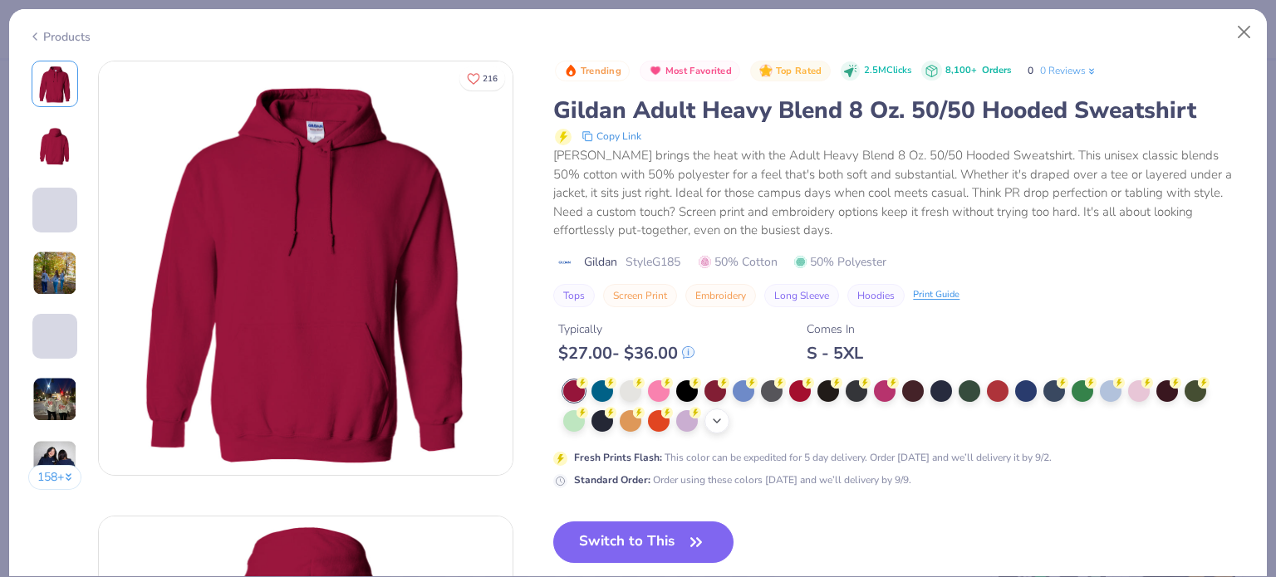
click at [717, 419] on icon at bounding box center [716, 420] width 13 height 13
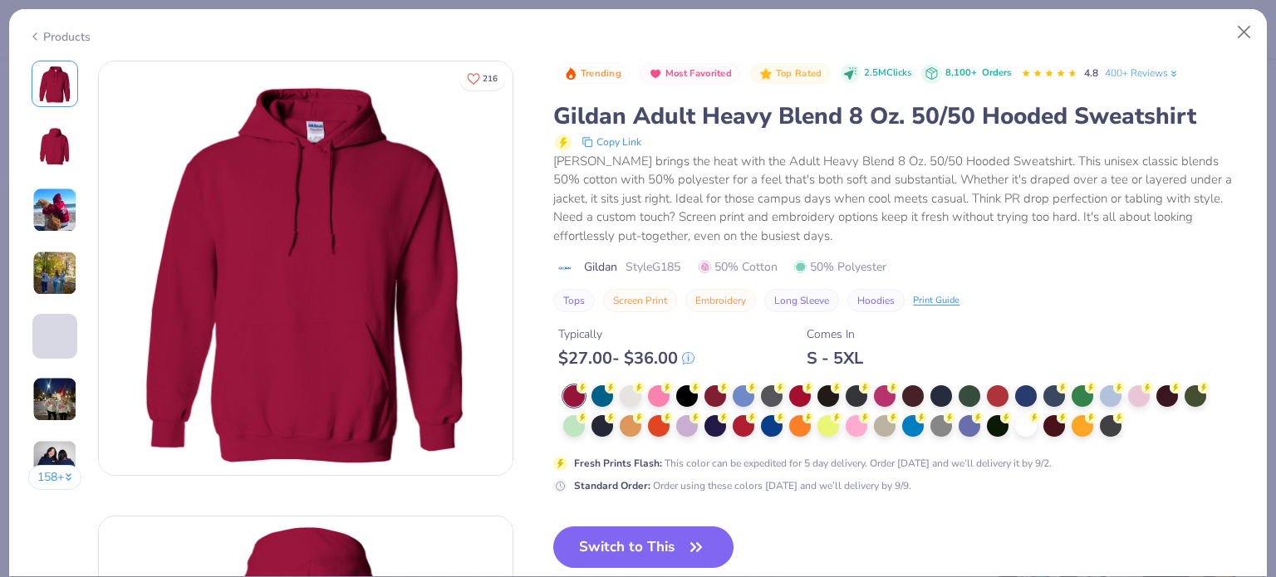
scroll to position [83, 0]
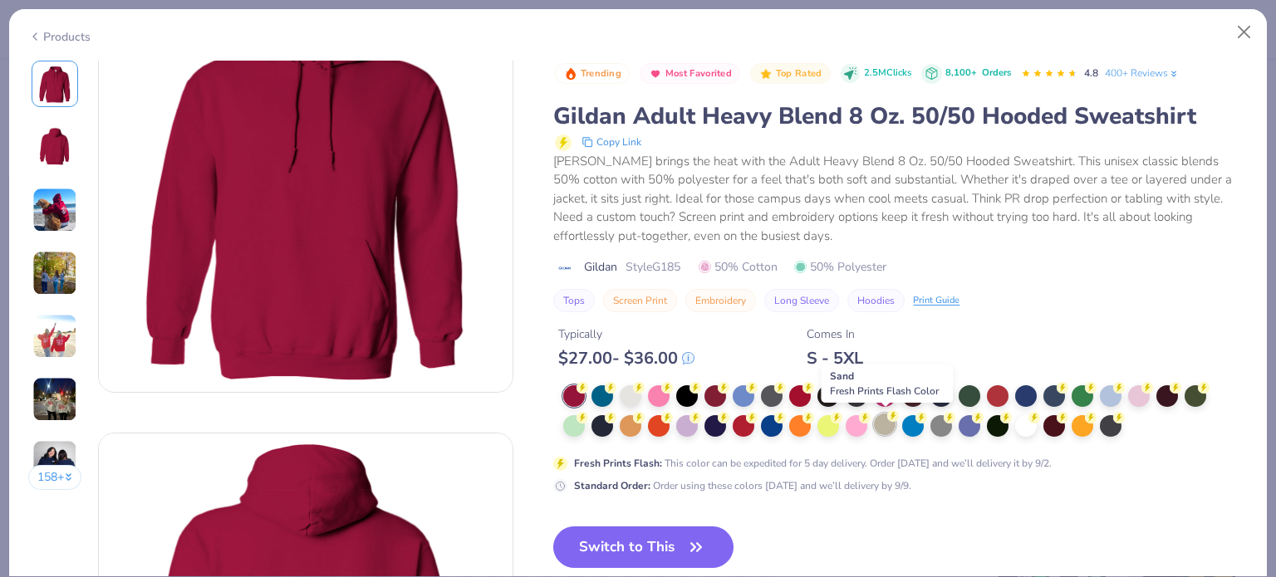
click at [889, 428] on div at bounding box center [885, 425] width 22 height 22
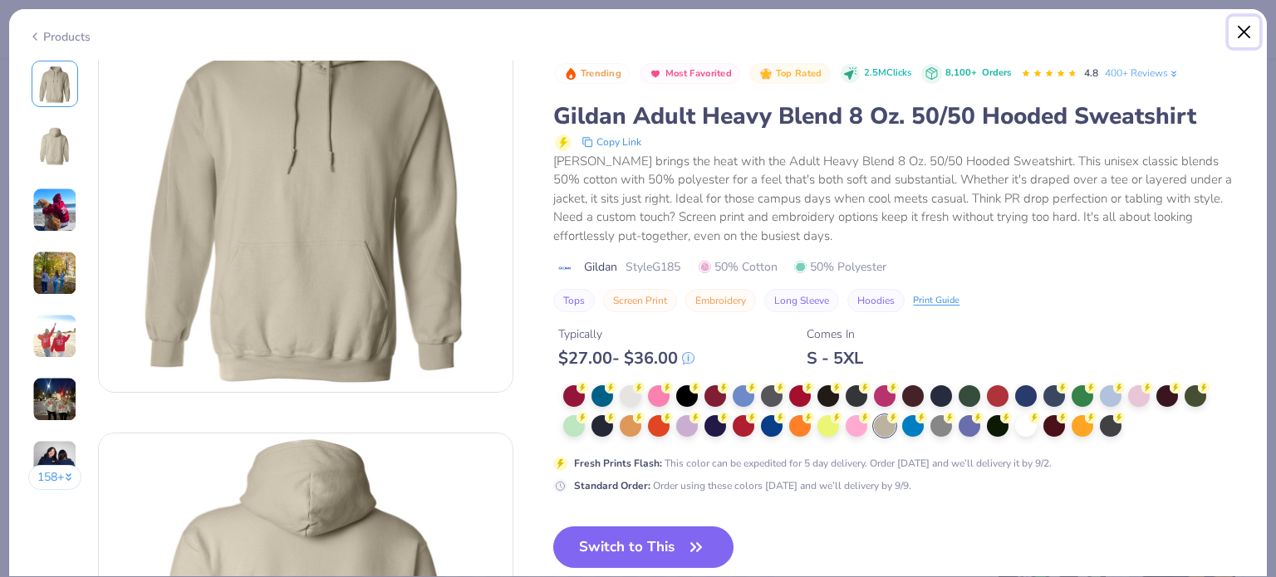
click at [1239, 33] on button "Close" at bounding box center [1244, 33] width 32 height 32
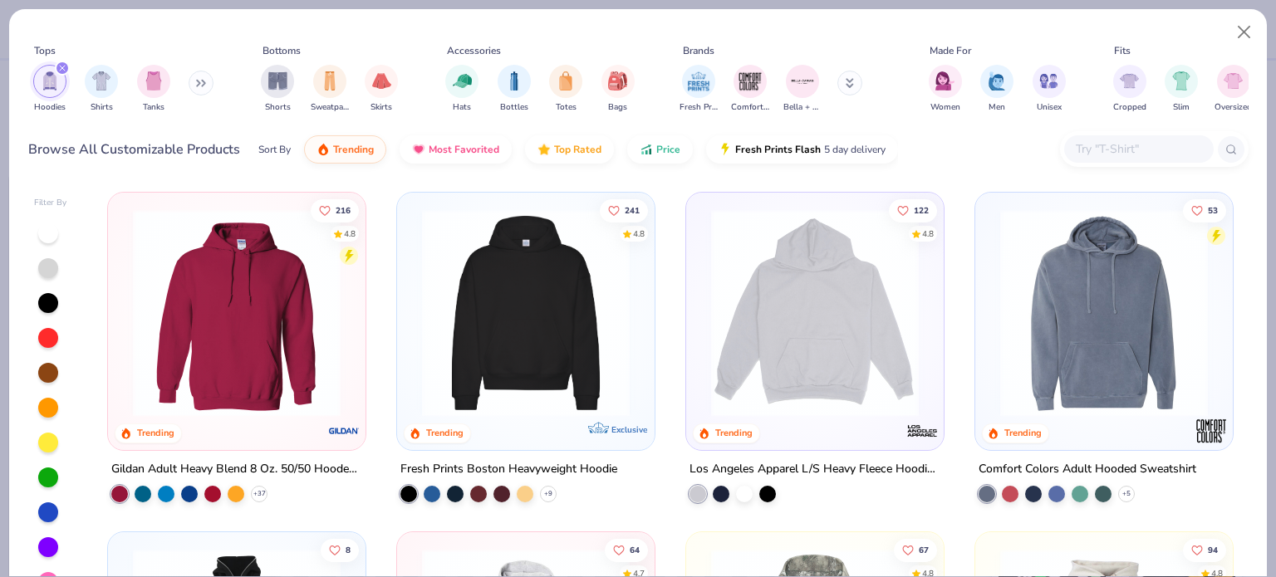
scroll to position [83, 0]
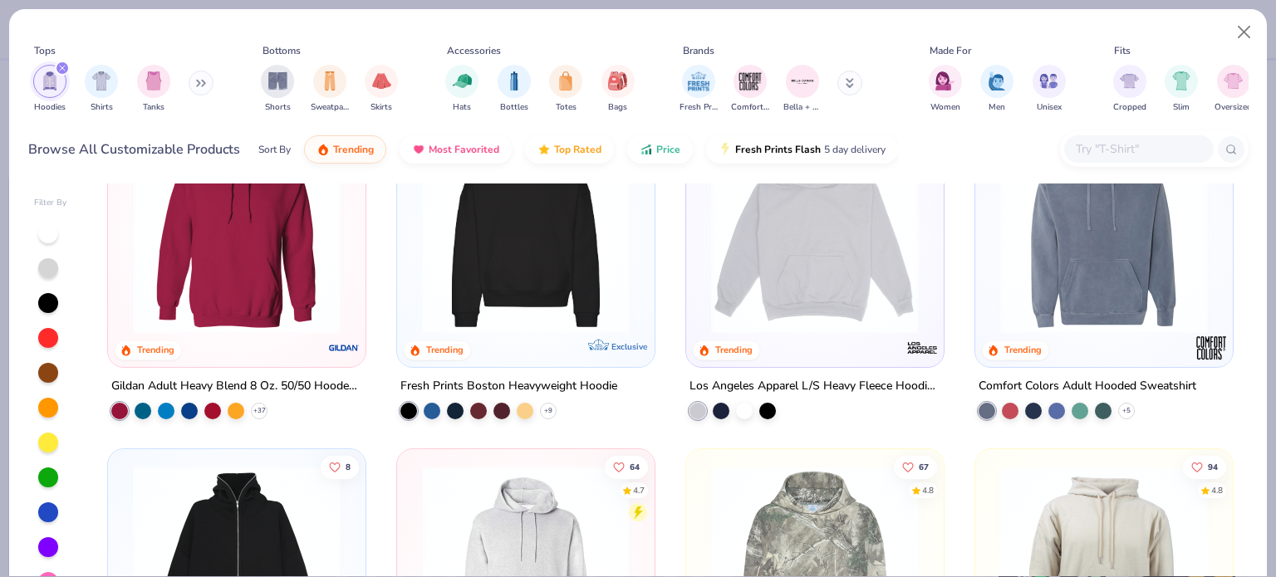
click at [1092, 264] on img at bounding box center [1104, 230] width 224 height 208
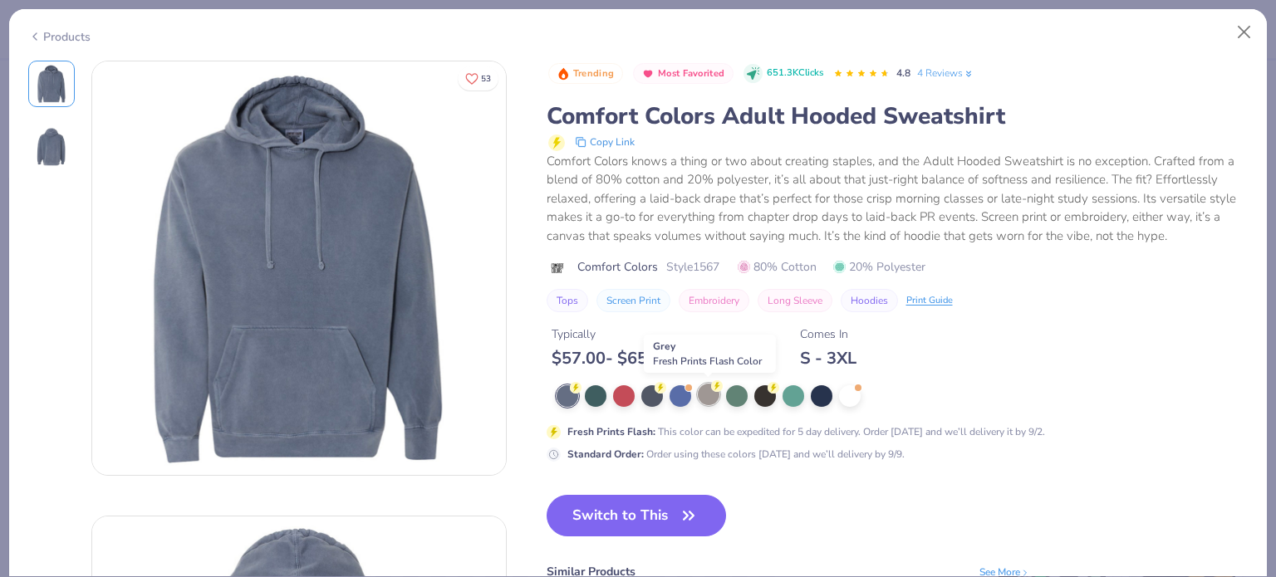
click at [708, 402] on div at bounding box center [709, 395] width 22 height 22
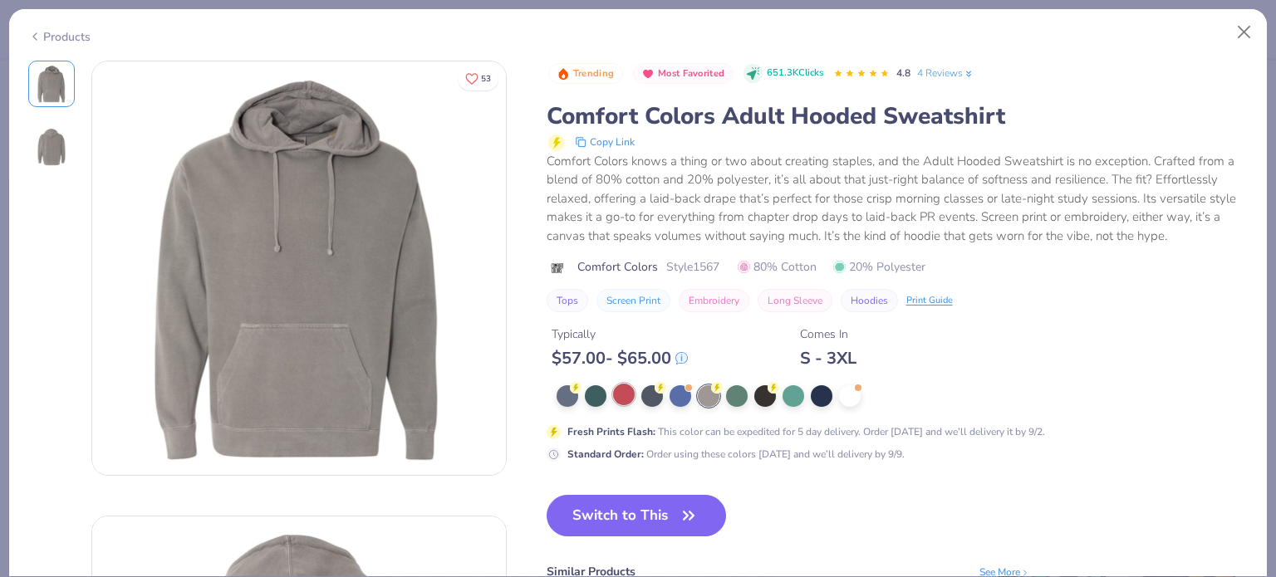
click at [628, 392] on div at bounding box center [624, 395] width 22 height 22
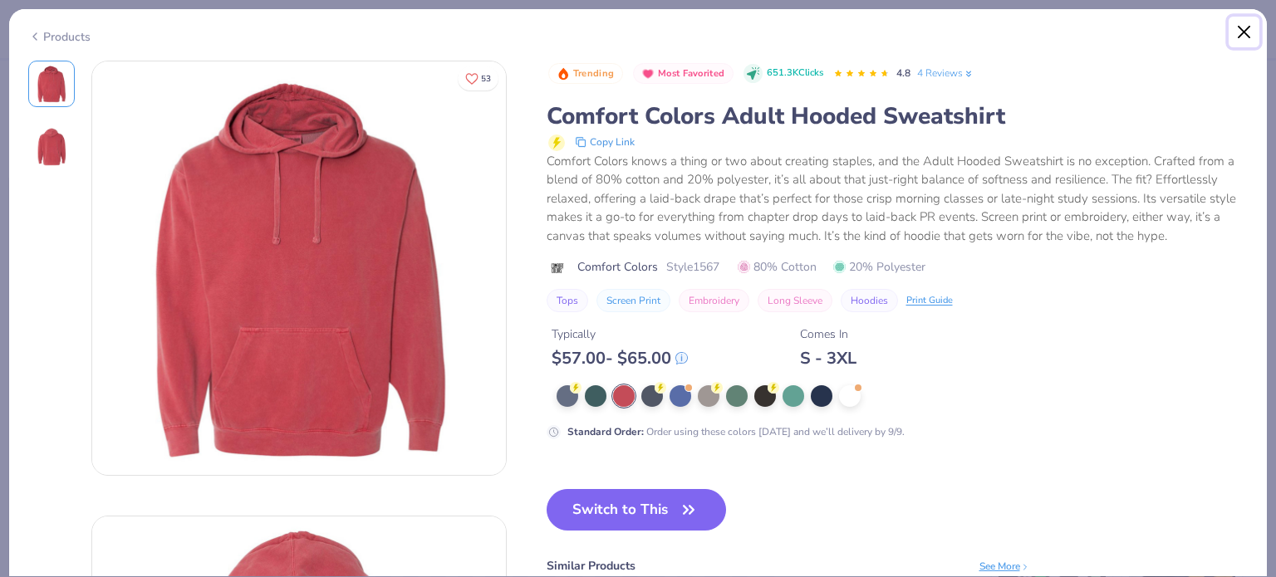
click at [1238, 34] on button "Close" at bounding box center [1244, 33] width 32 height 32
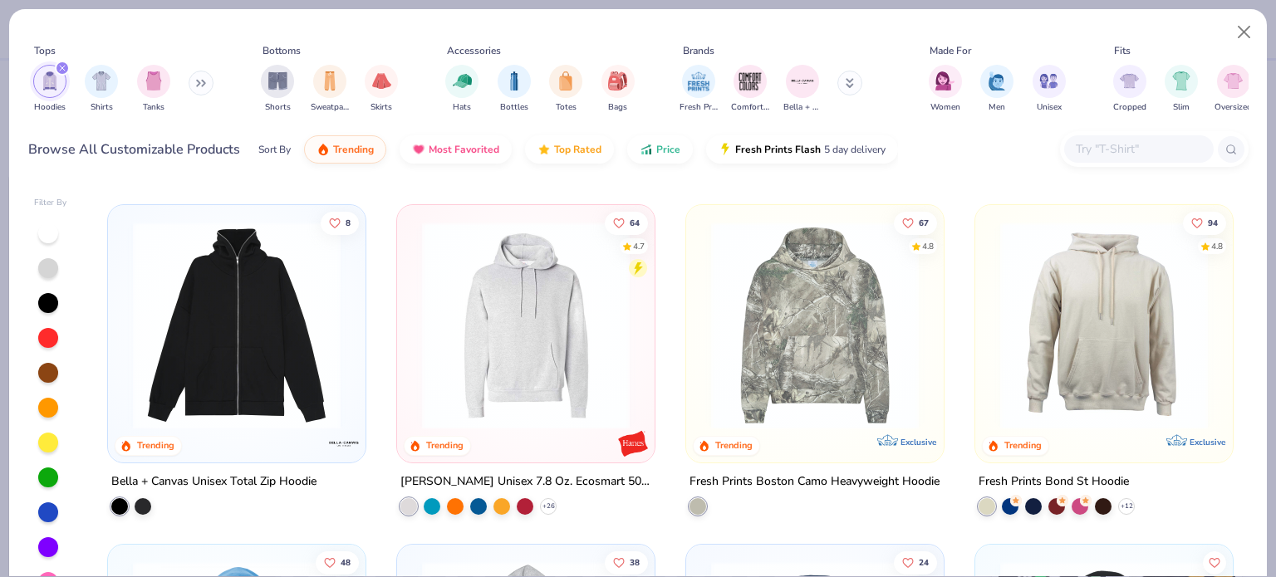
scroll to position [332, 0]
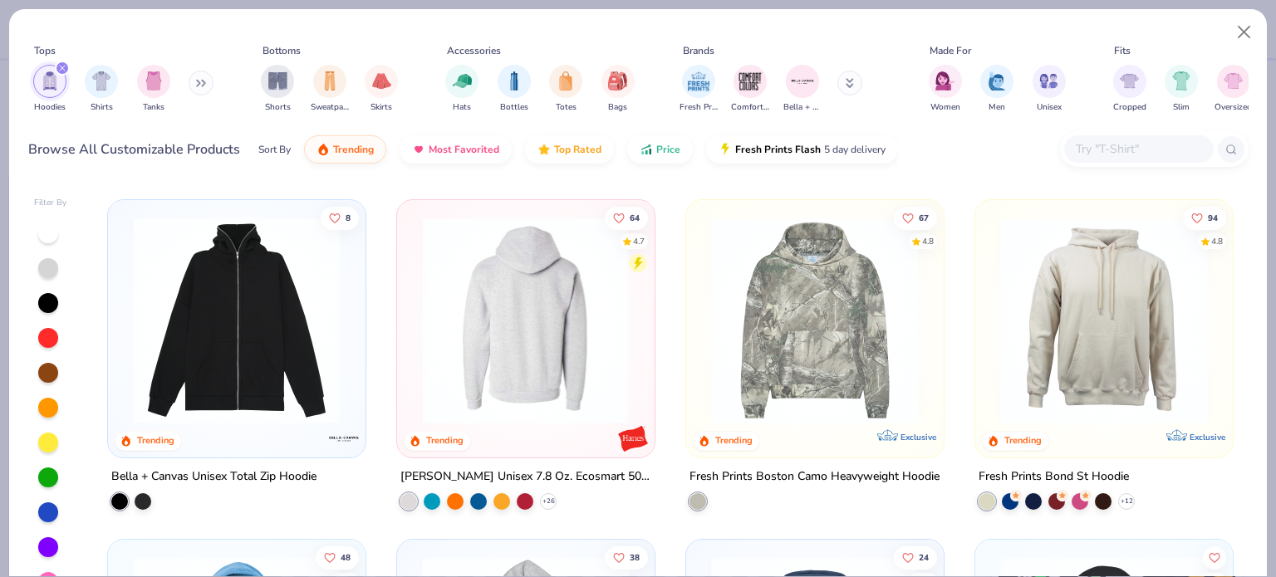
click at [515, 327] on img at bounding box center [526, 321] width 224 height 208
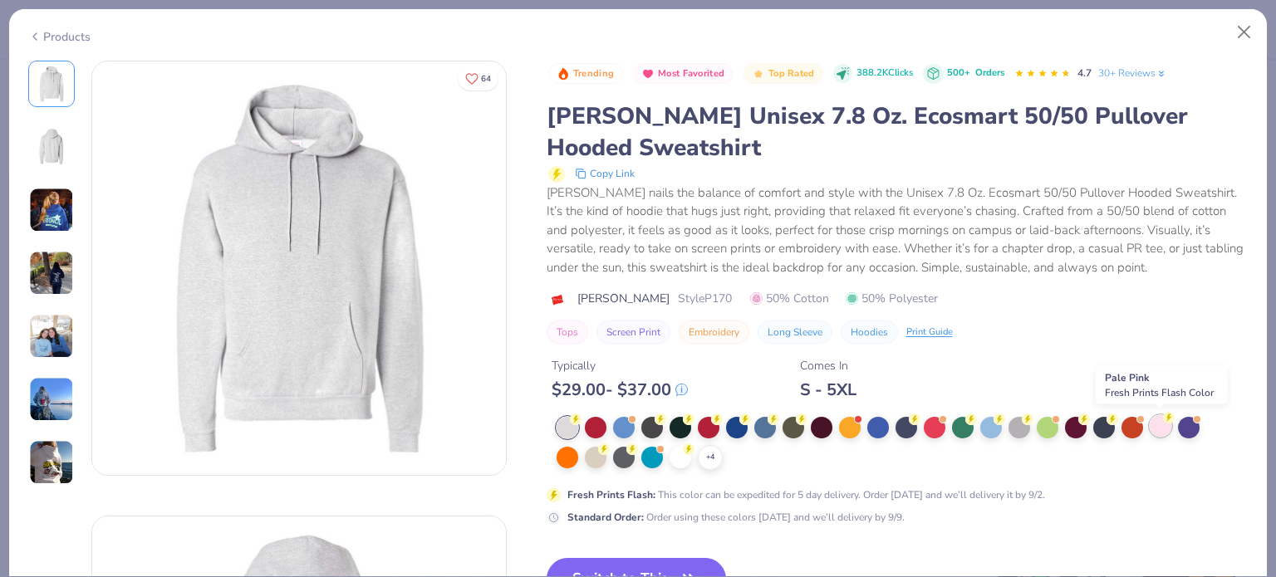
click at [1169, 428] on div at bounding box center [1160, 426] width 22 height 22
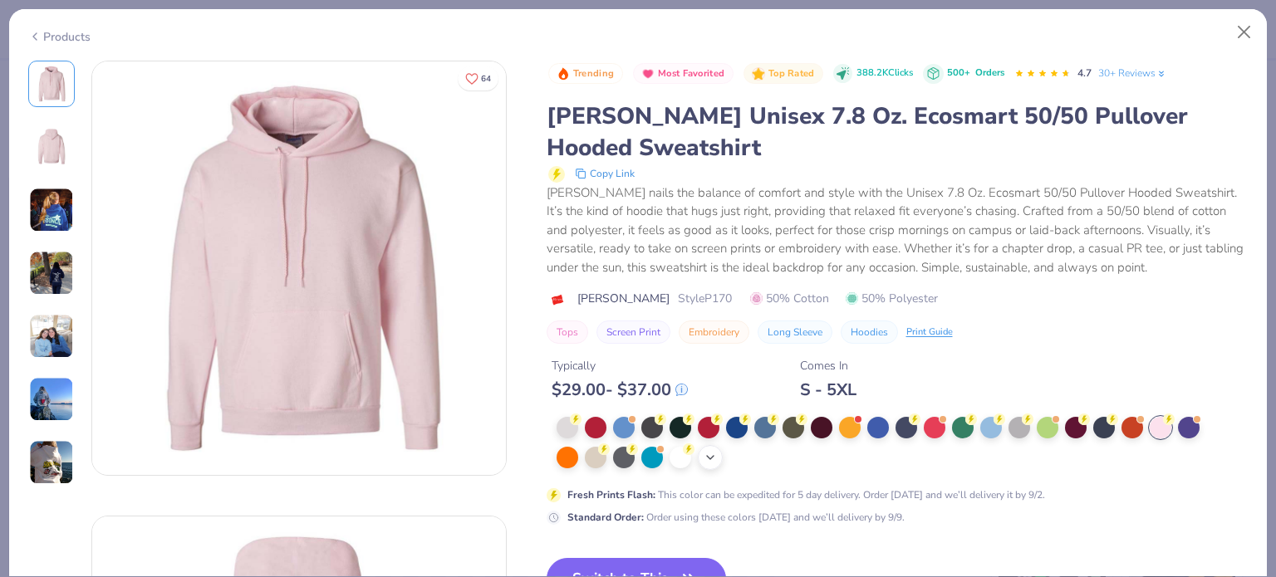
click at [711, 455] on icon at bounding box center [709, 457] width 13 height 13
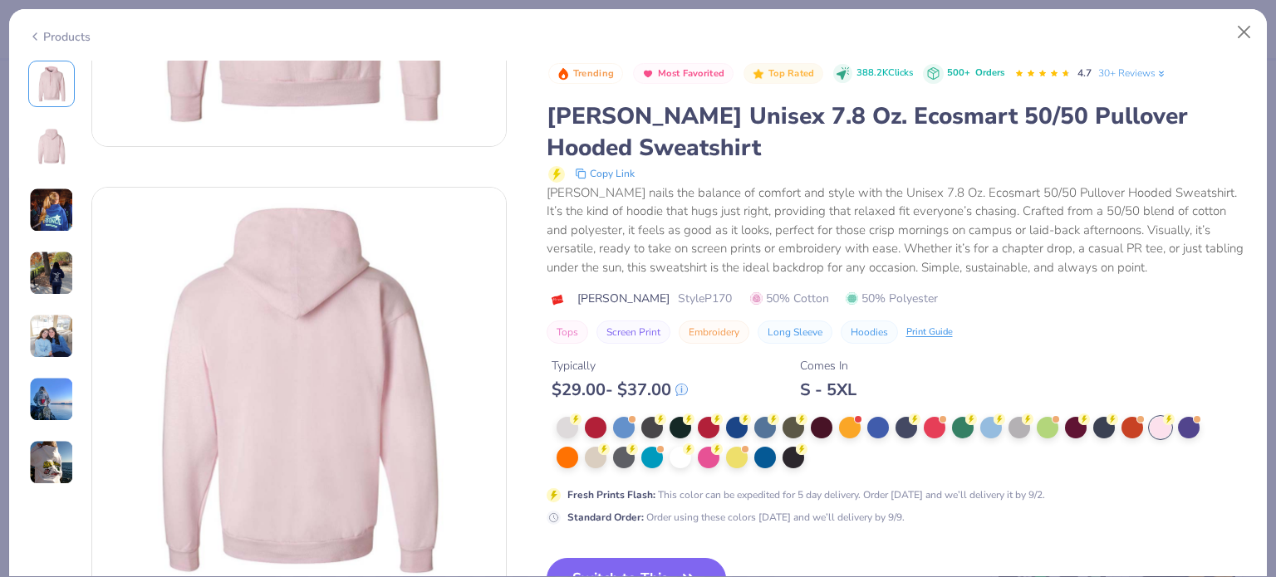
scroll to position [332, 0]
click at [638, 558] on button "Switch to This" at bounding box center [637, 579] width 180 height 42
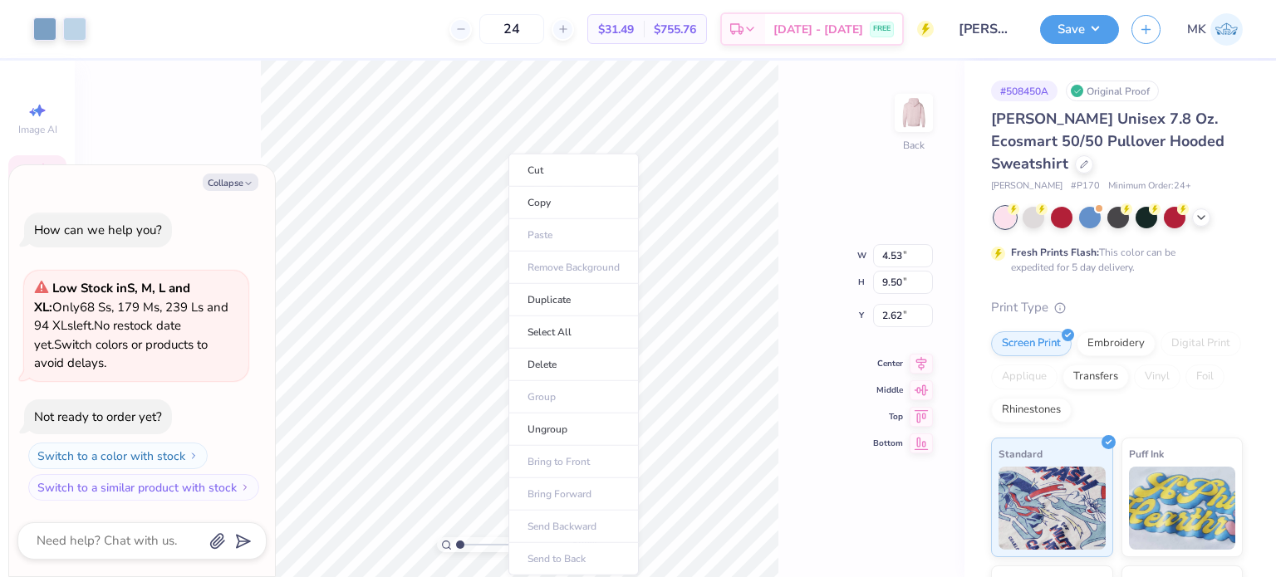
click at [812, 238] on div "100 % Back W 4.53 4.53 " H 9.50 9.50 " Y 2.62 2.62 " Center Middle Top Bottom" at bounding box center [520, 319] width 890 height 517
type textarea "x"
type input "4.75"
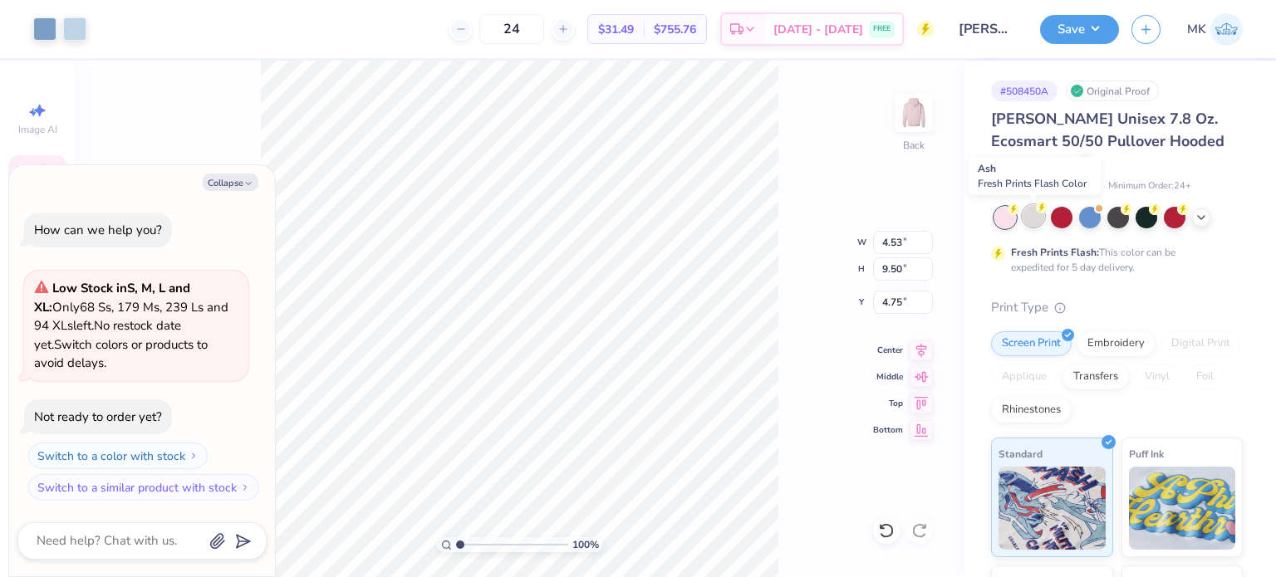
click at [1031, 222] on div at bounding box center [1033, 216] width 22 height 22
click at [1196, 213] on icon at bounding box center [1200, 215] width 13 height 13
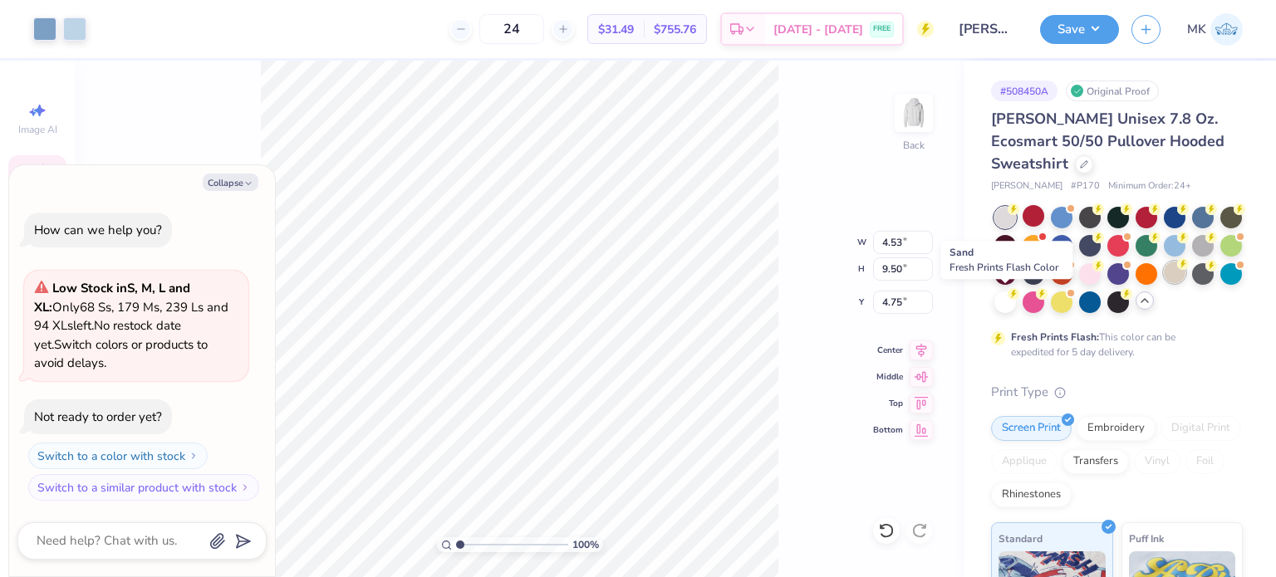
click at [1164, 283] on div at bounding box center [1175, 273] width 22 height 22
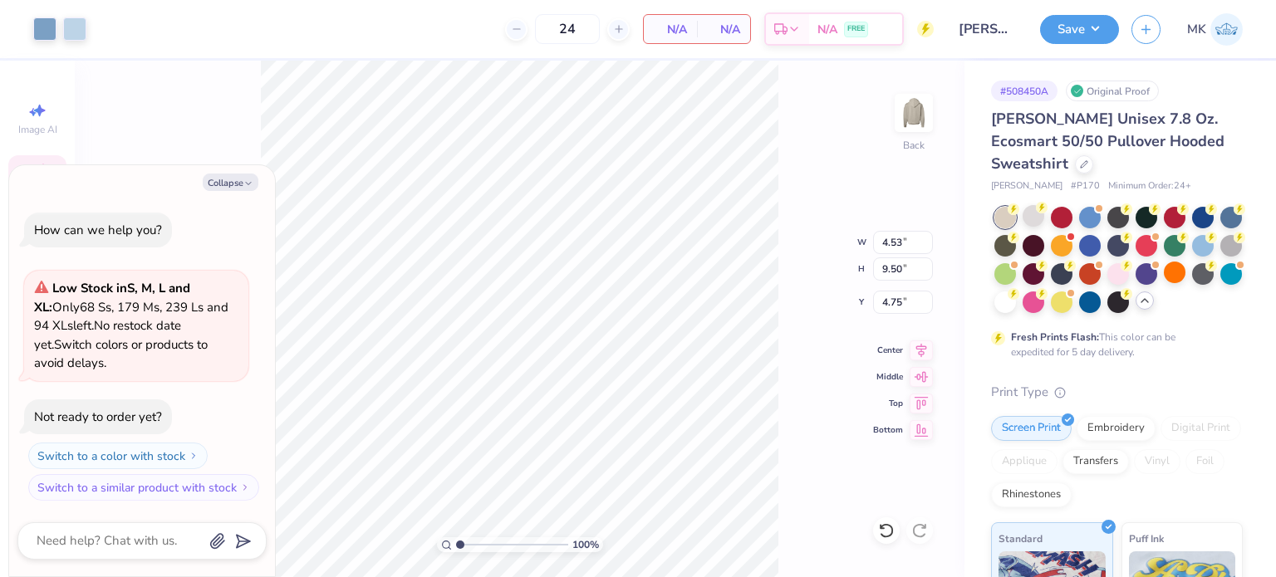
click at [781, 175] on div "100 % Back W 4.53 4.53 " H 9.50 9.50 " Y 4.75 4.75 " Center Middle Top Bottom" at bounding box center [520, 319] width 890 height 517
type textarea "x"
type input "3.56"
click at [1094, 19] on button "Save" at bounding box center [1079, 26] width 79 height 29
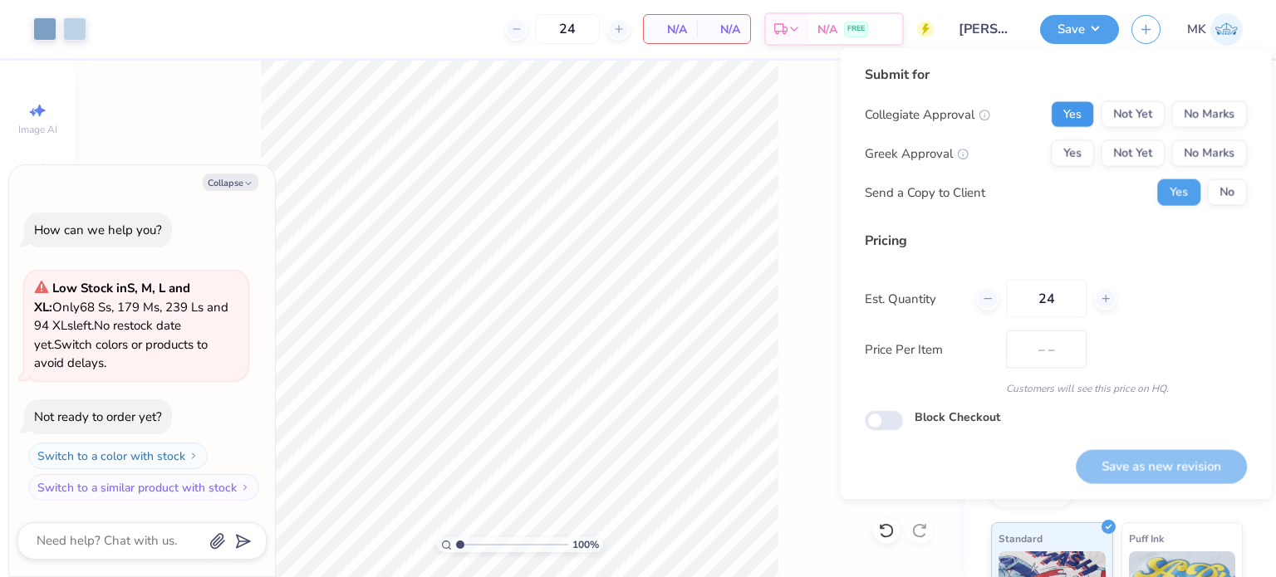
click at [1081, 110] on button "Yes" at bounding box center [1072, 114] width 43 height 27
click at [1197, 160] on button "No Marks" at bounding box center [1209, 153] width 76 height 27
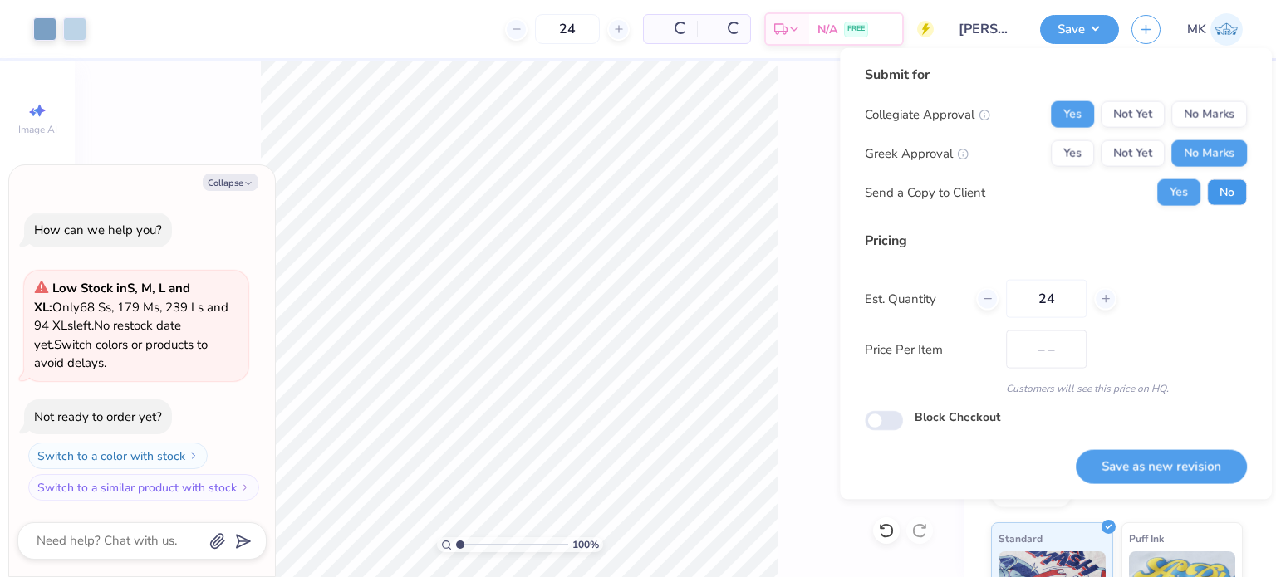
click at [1222, 193] on button "No" at bounding box center [1227, 192] width 40 height 27
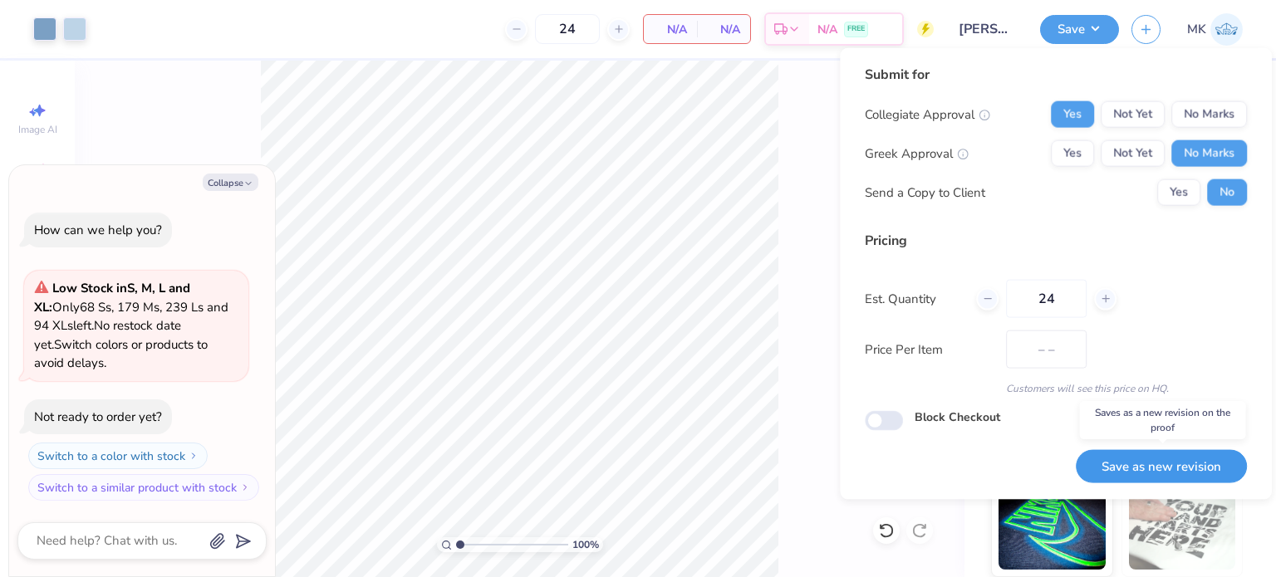
click at [1136, 465] on button "Save as new revision" at bounding box center [1161, 466] width 171 height 34
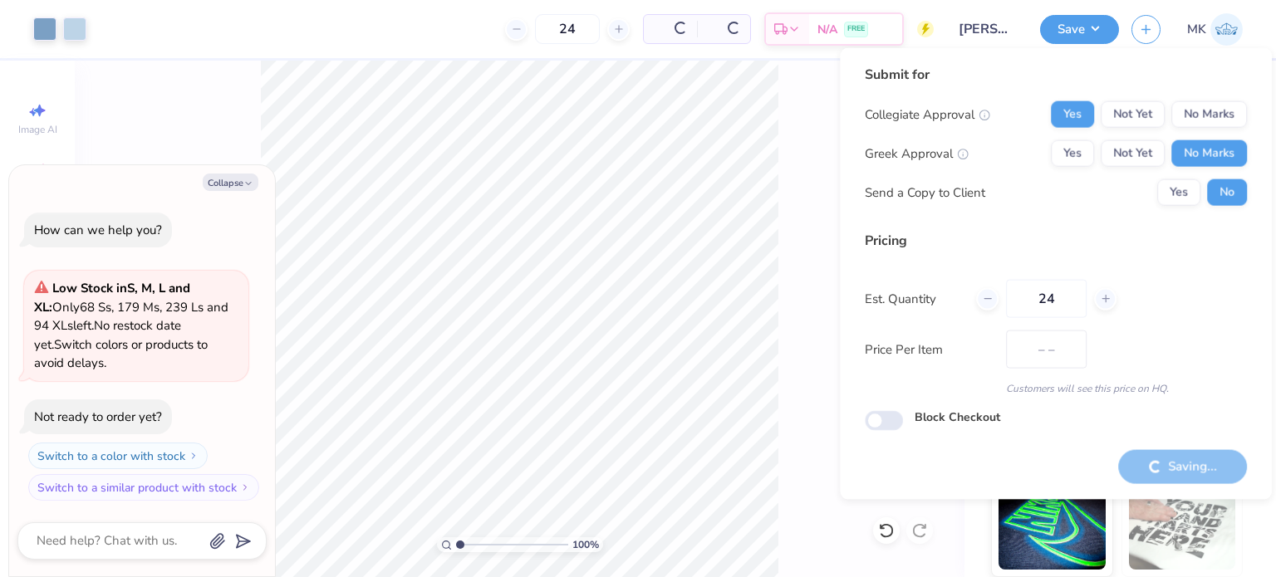
type textarea "x"
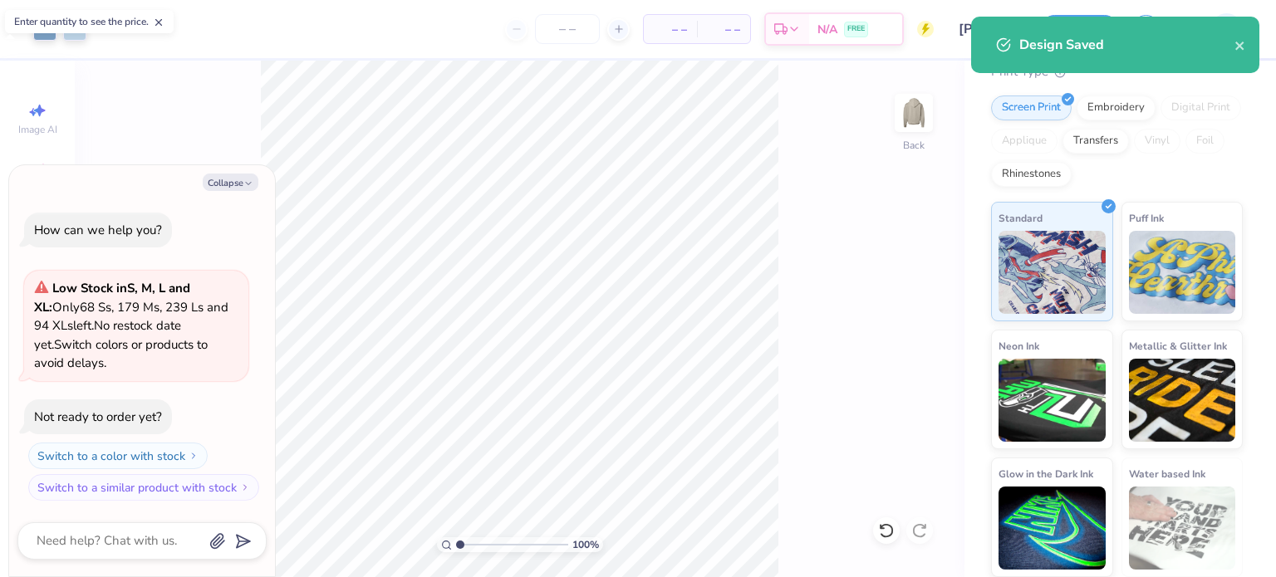
type input "$NaN"
type input "0"
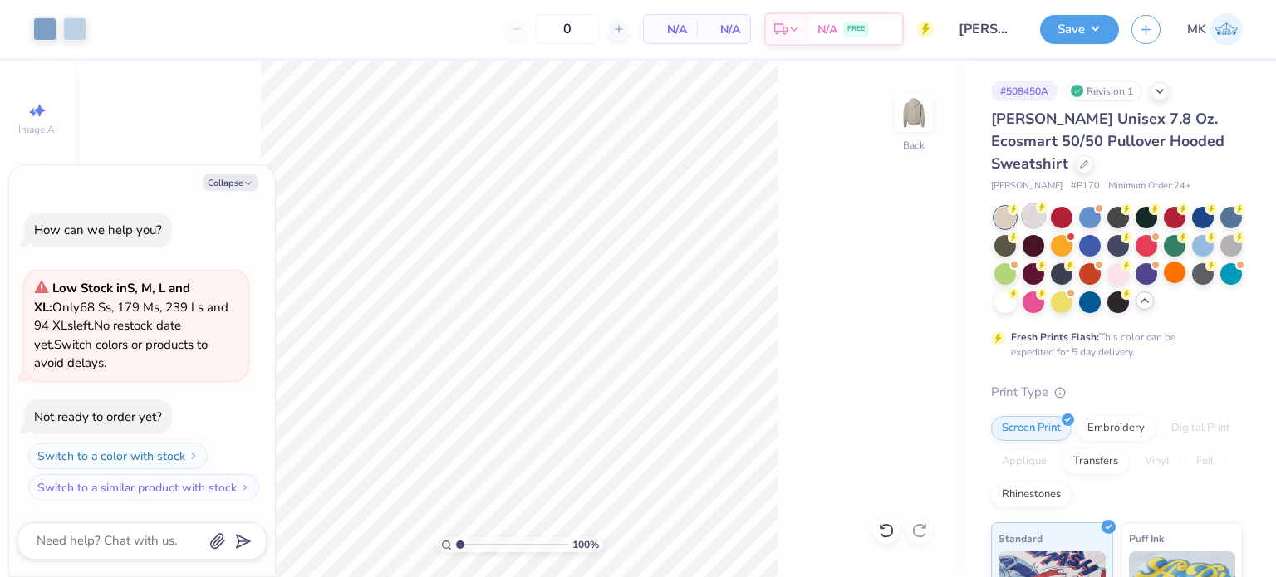
click at [1040, 215] on div at bounding box center [1033, 216] width 22 height 22
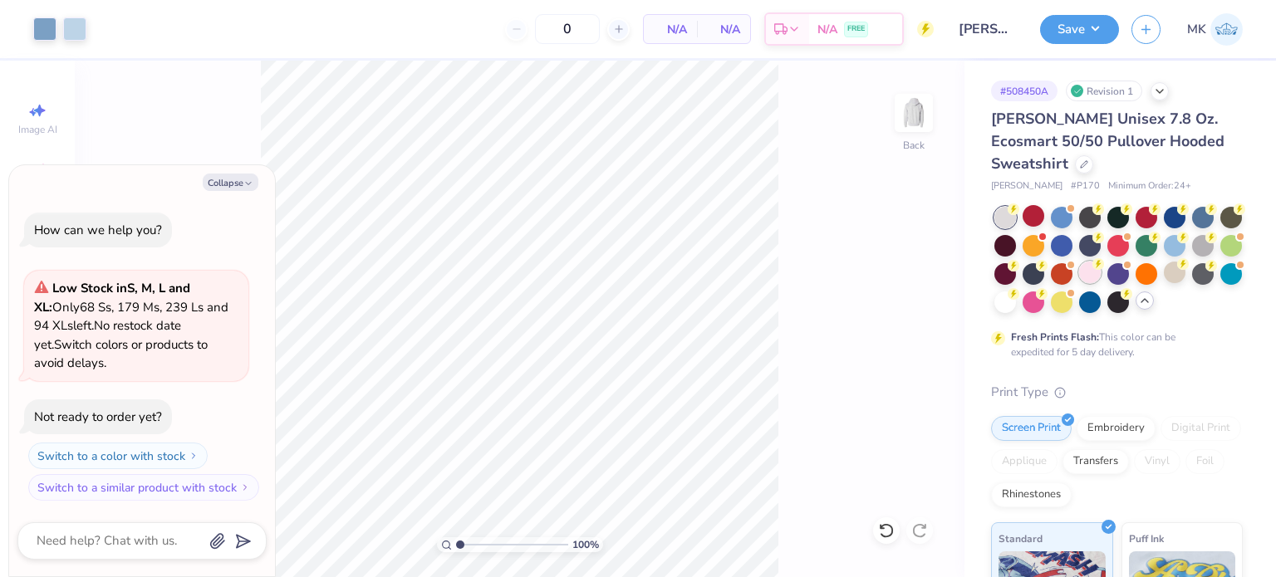
click at [1100, 272] on div at bounding box center [1090, 273] width 22 height 22
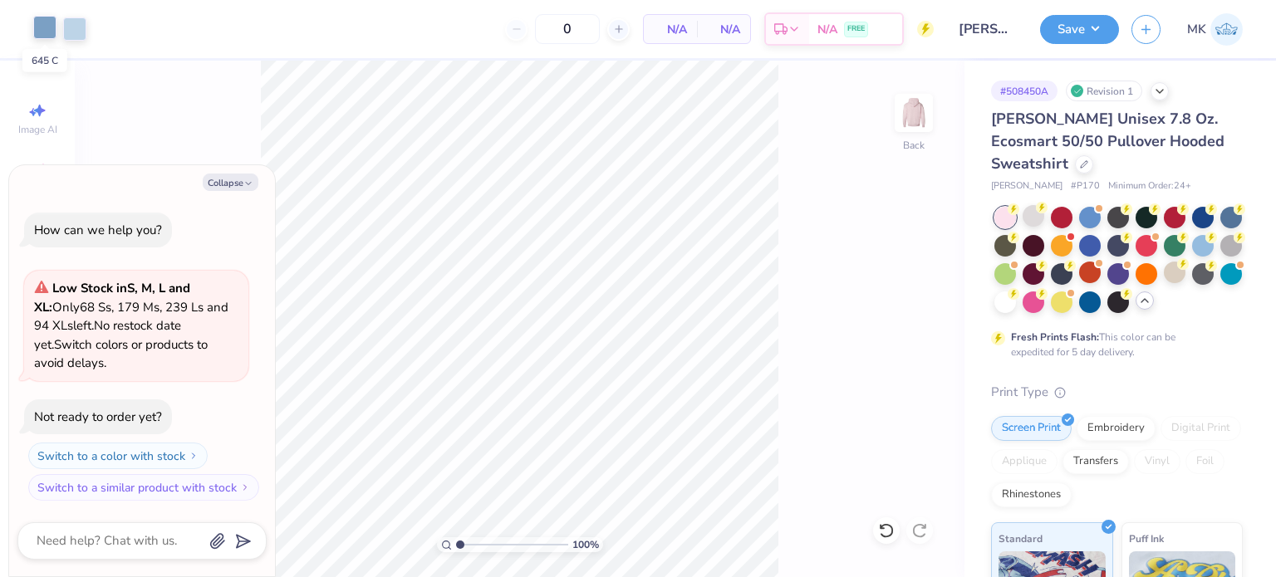
click at [40, 22] on div at bounding box center [44, 27] width 23 height 23
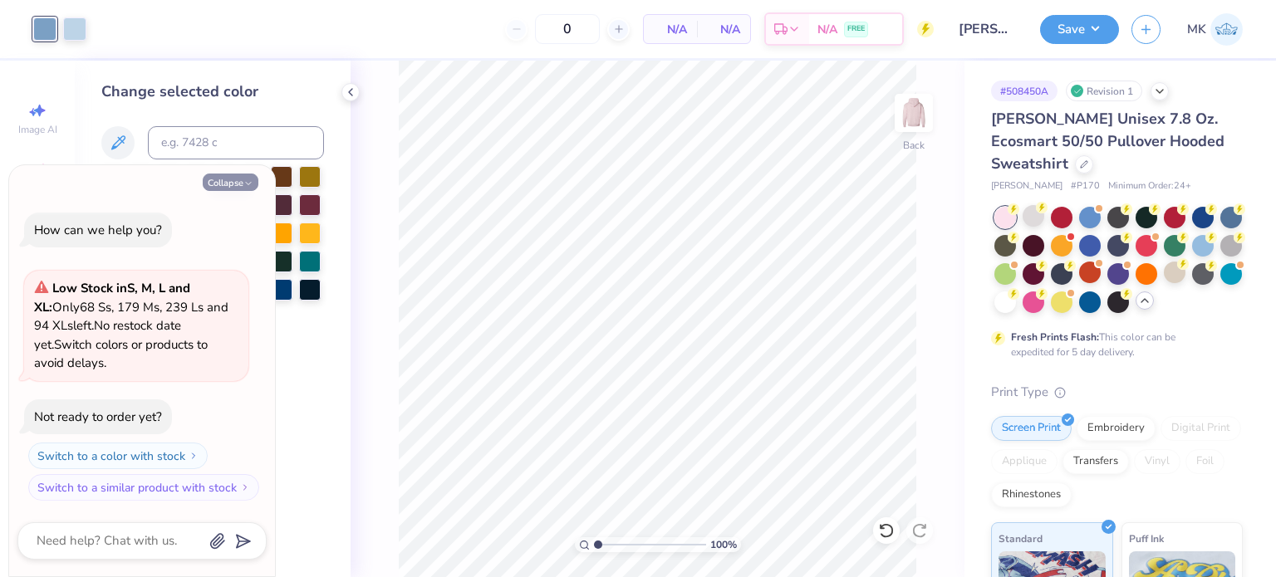
click at [236, 186] on button "Collapse" at bounding box center [231, 182] width 56 height 17
type textarea "x"
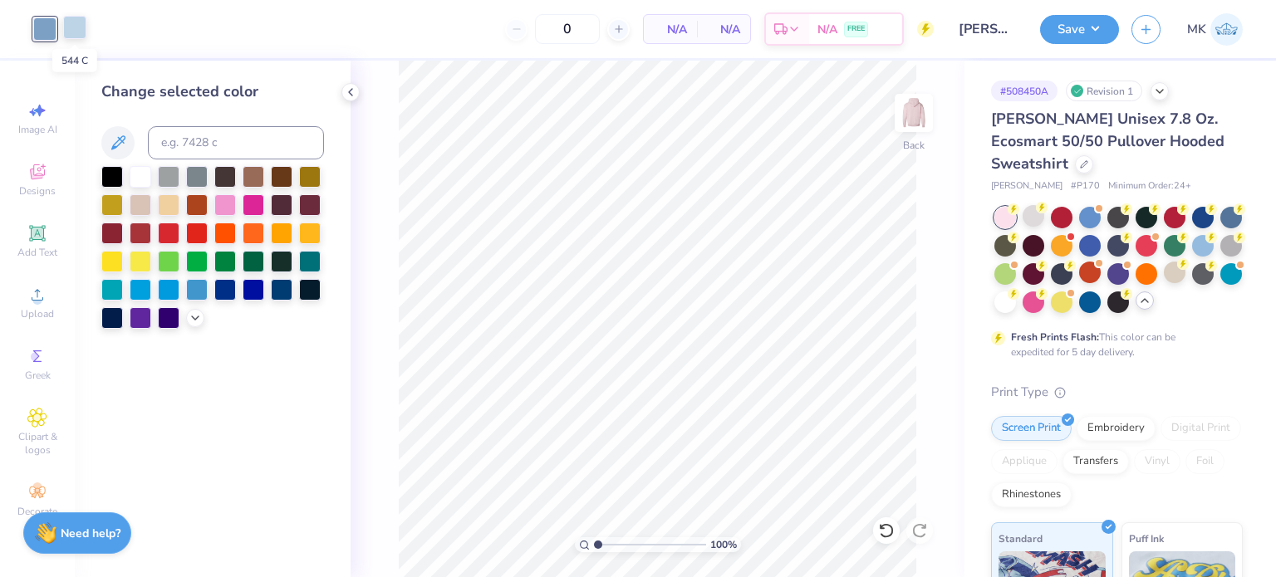
click at [73, 27] on div at bounding box center [74, 27] width 23 height 23
click at [51, 28] on div at bounding box center [44, 27] width 23 height 23
click at [76, 29] on div at bounding box center [74, 27] width 23 height 23
click at [214, 145] on input at bounding box center [236, 142] width 176 height 33
type input "645"
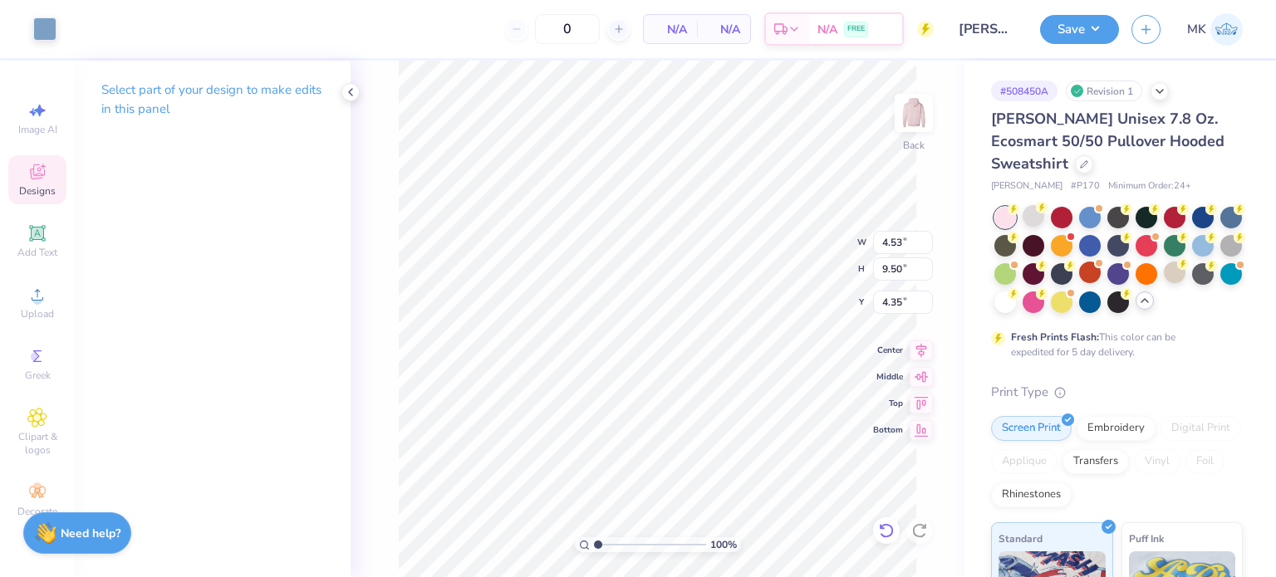
type input "4.35"
click at [1071, 29] on button "Save" at bounding box center [1079, 26] width 79 height 29
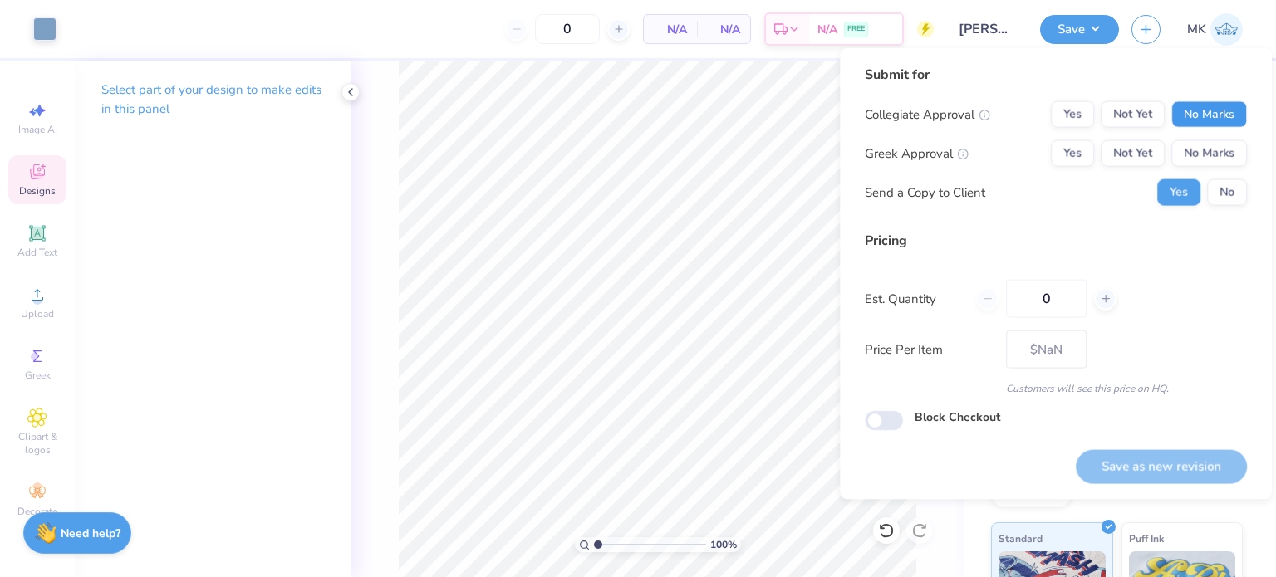
click at [1226, 115] on button "No Marks" at bounding box center [1209, 114] width 76 height 27
click at [1226, 152] on button "No Marks" at bounding box center [1209, 153] width 76 height 27
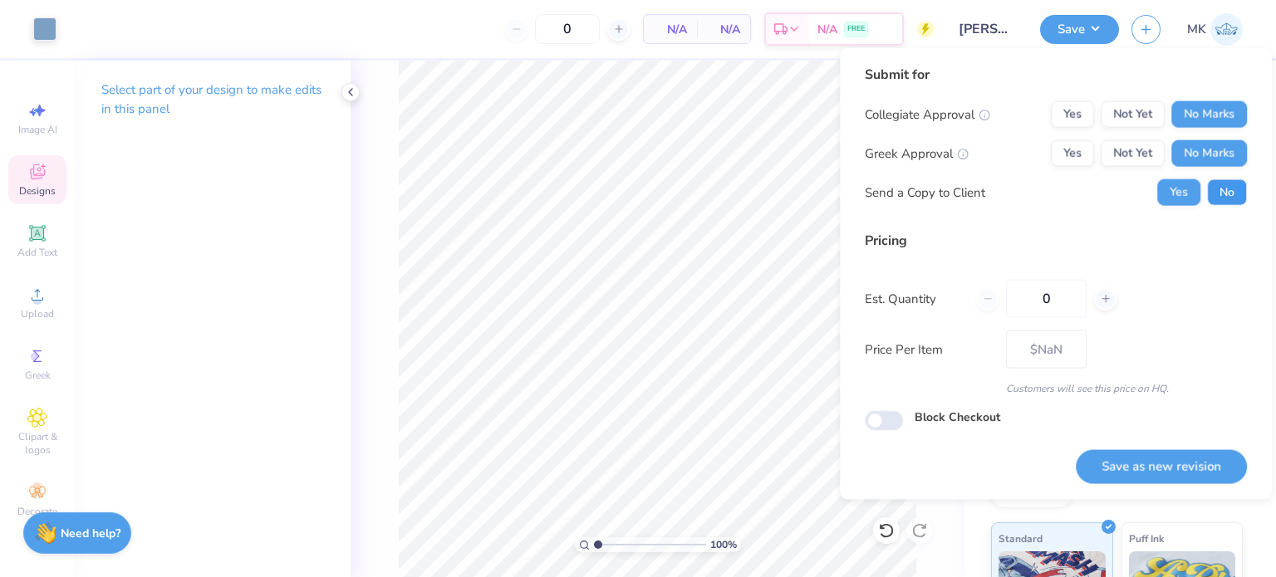
click at [1220, 193] on button "No" at bounding box center [1227, 192] width 40 height 27
click at [1066, 106] on button "Yes" at bounding box center [1072, 114] width 43 height 27
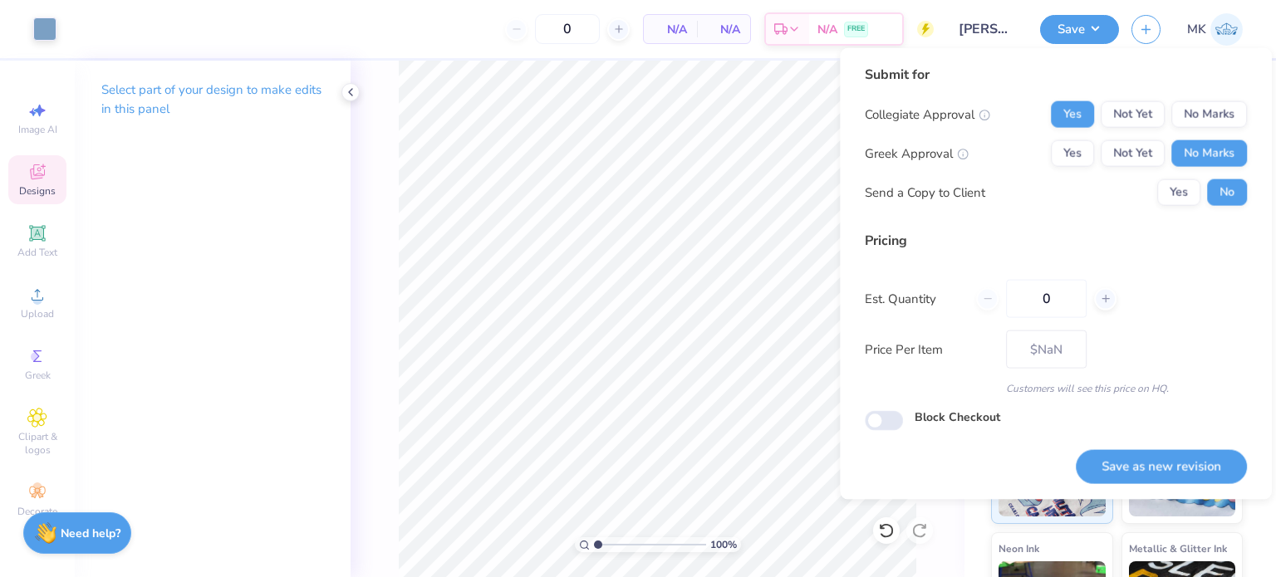
scroll to position [166, 0]
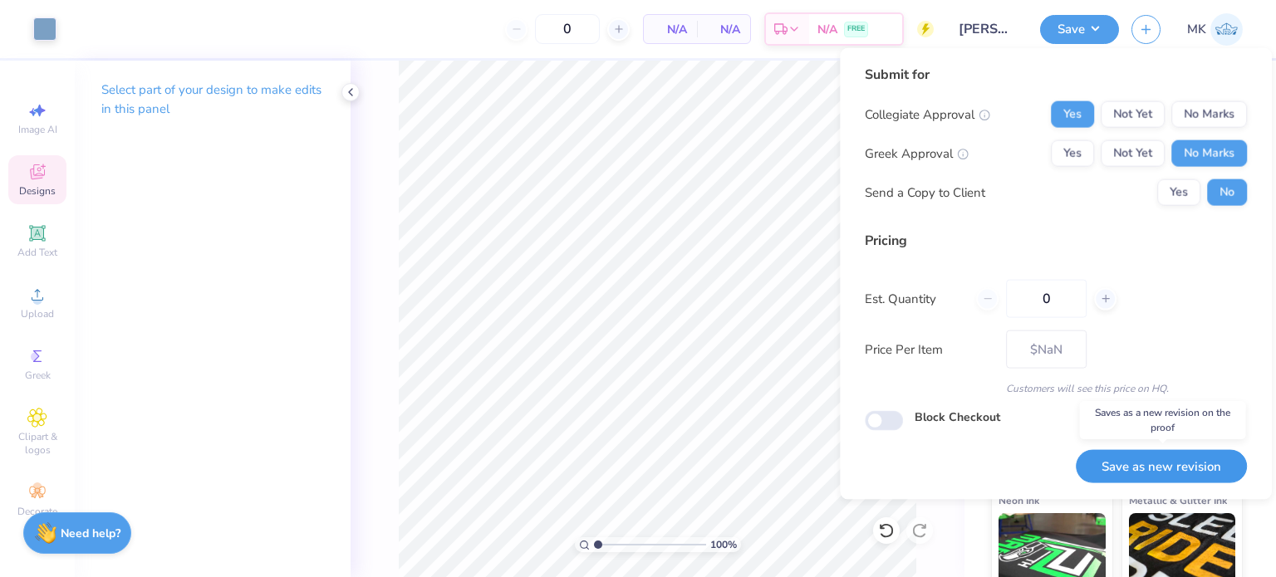
click at [1127, 473] on button "Save as new revision" at bounding box center [1161, 466] width 171 height 34
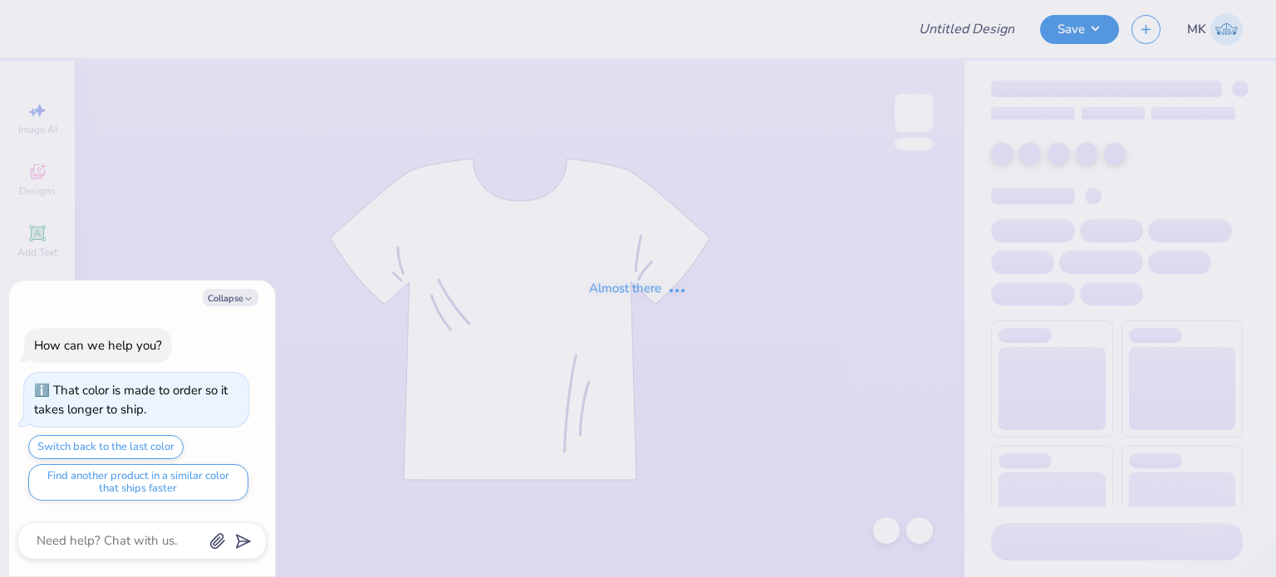
type textarea "x"
type input "merch"
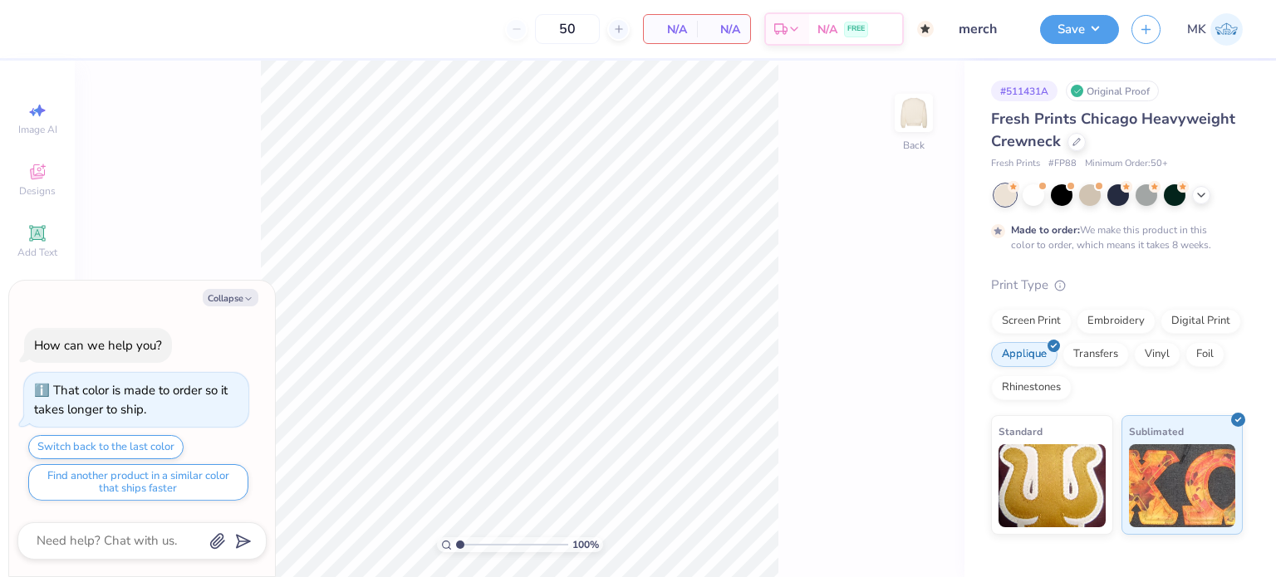
type textarea "x"
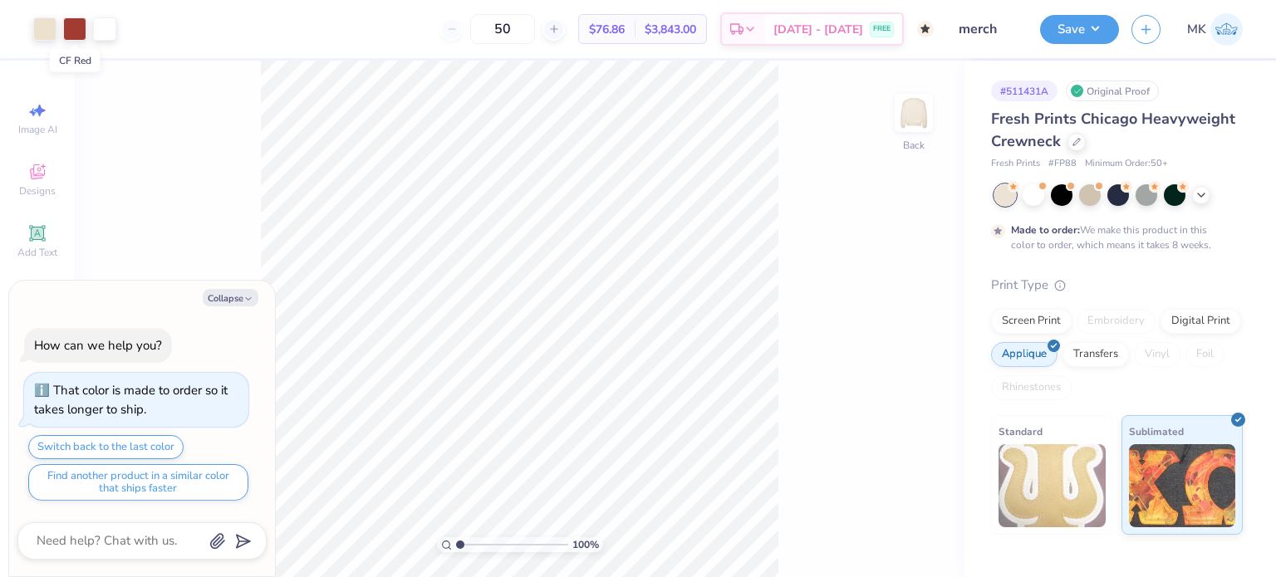
drag, startPoint x: 68, startPoint y: 29, endPoint x: 233, endPoint y: 233, distance: 262.2
click at [146, 159] on div "Art colors 50 $76.86 Per Item $3,843.00 Total Est. Delivery Oct 18 - 21 FREE De…" at bounding box center [638, 288] width 1276 height 577
